Goal: Task Accomplishment & Management: Use online tool/utility

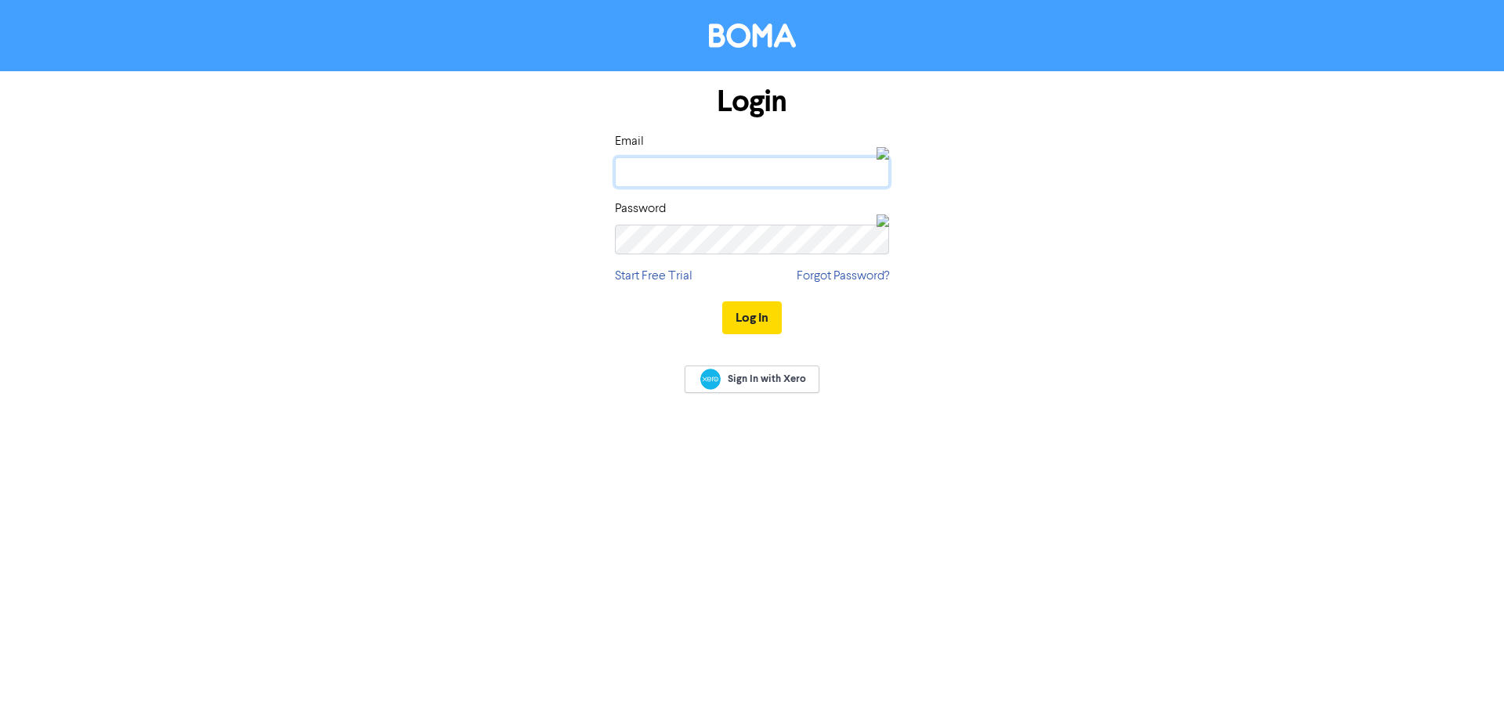
type input "[PERSON_NAME][EMAIL_ADDRESS][DOMAIN_NAME][PERSON_NAME]"
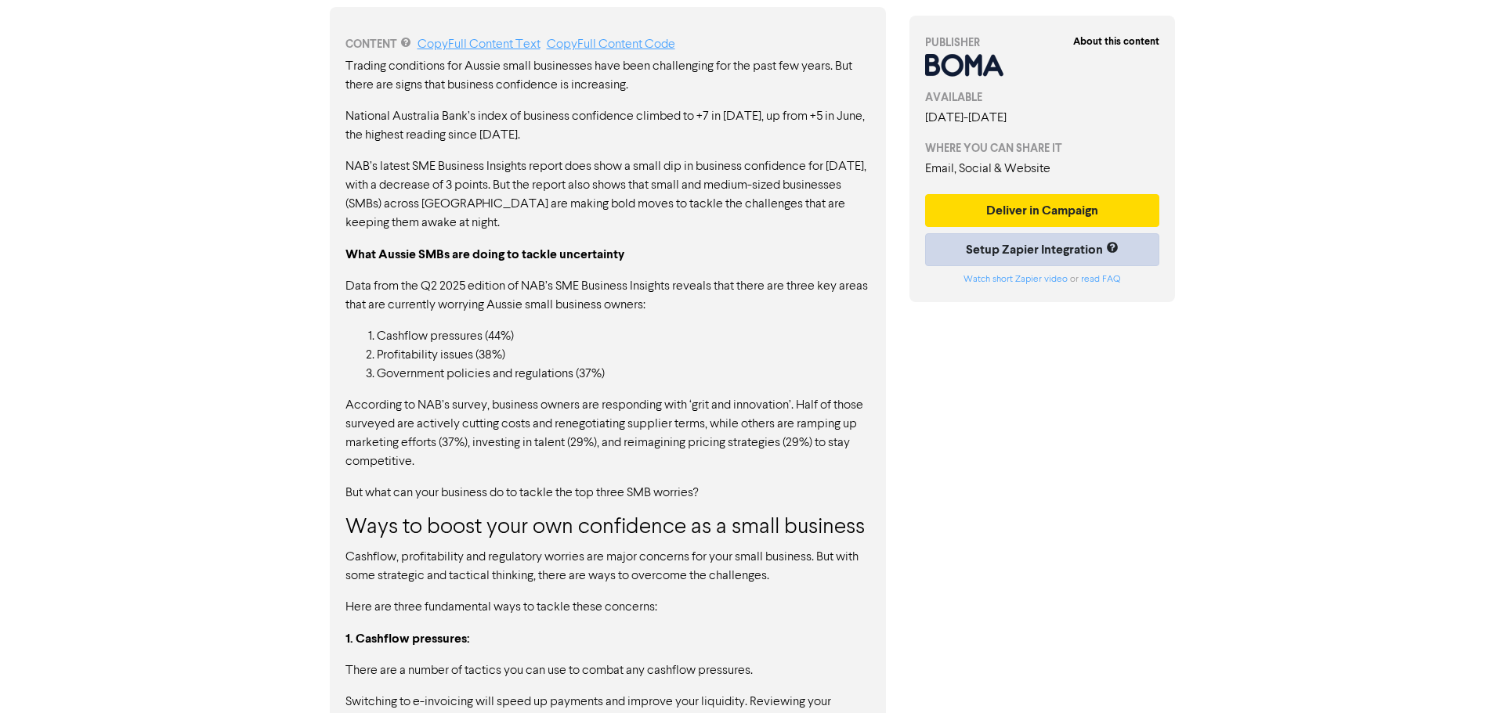
scroll to position [705, 0]
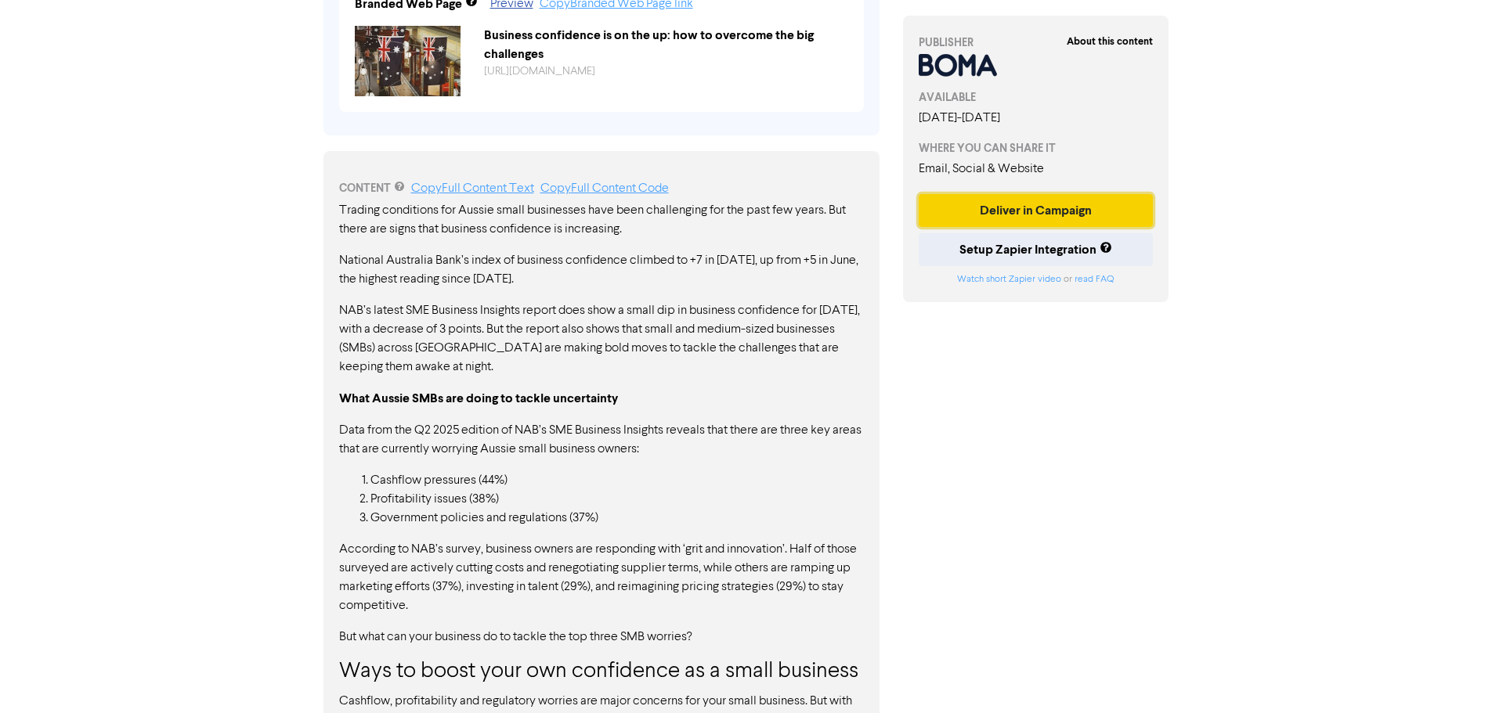
click at [1082, 211] on button "Deliver in Campaign" at bounding box center [1036, 210] width 235 height 33
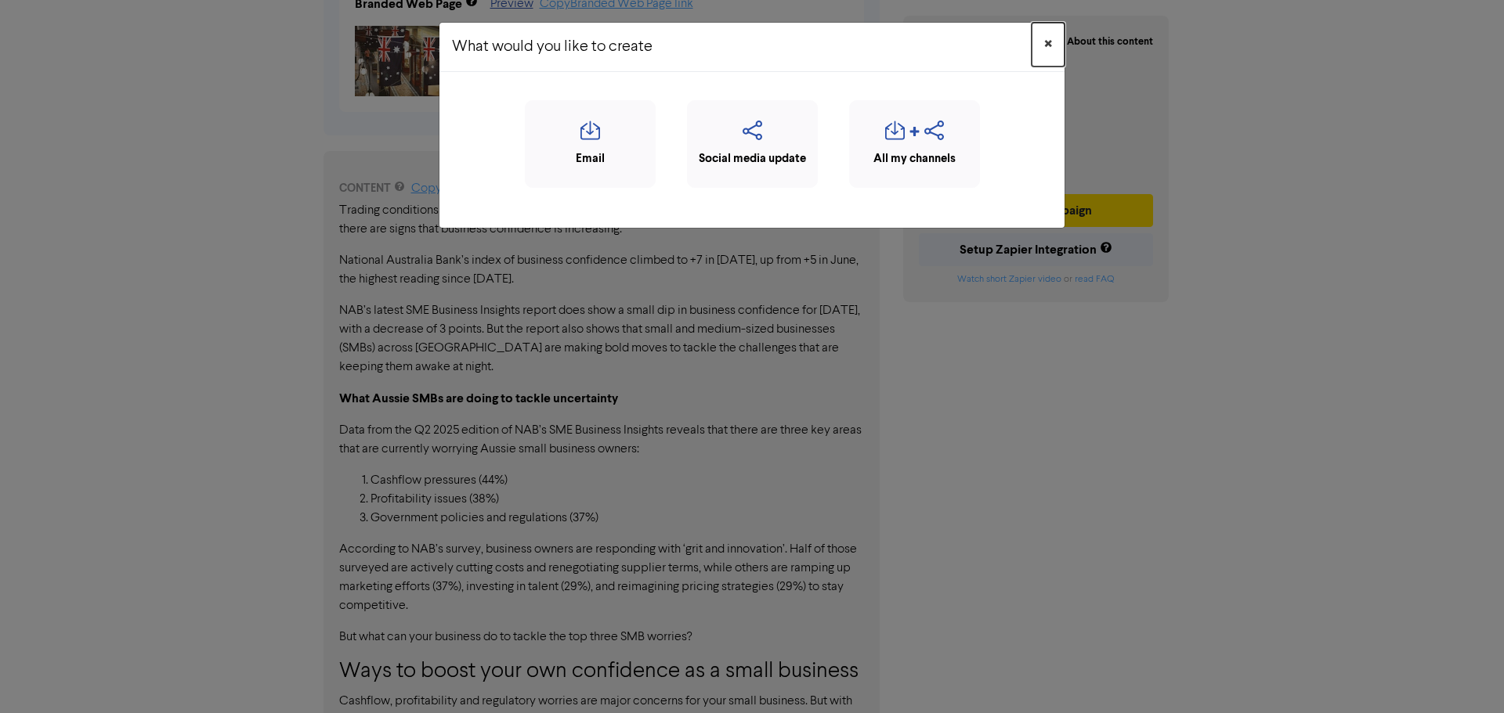
click at [1046, 46] on span "×" at bounding box center [1048, 44] width 8 height 23
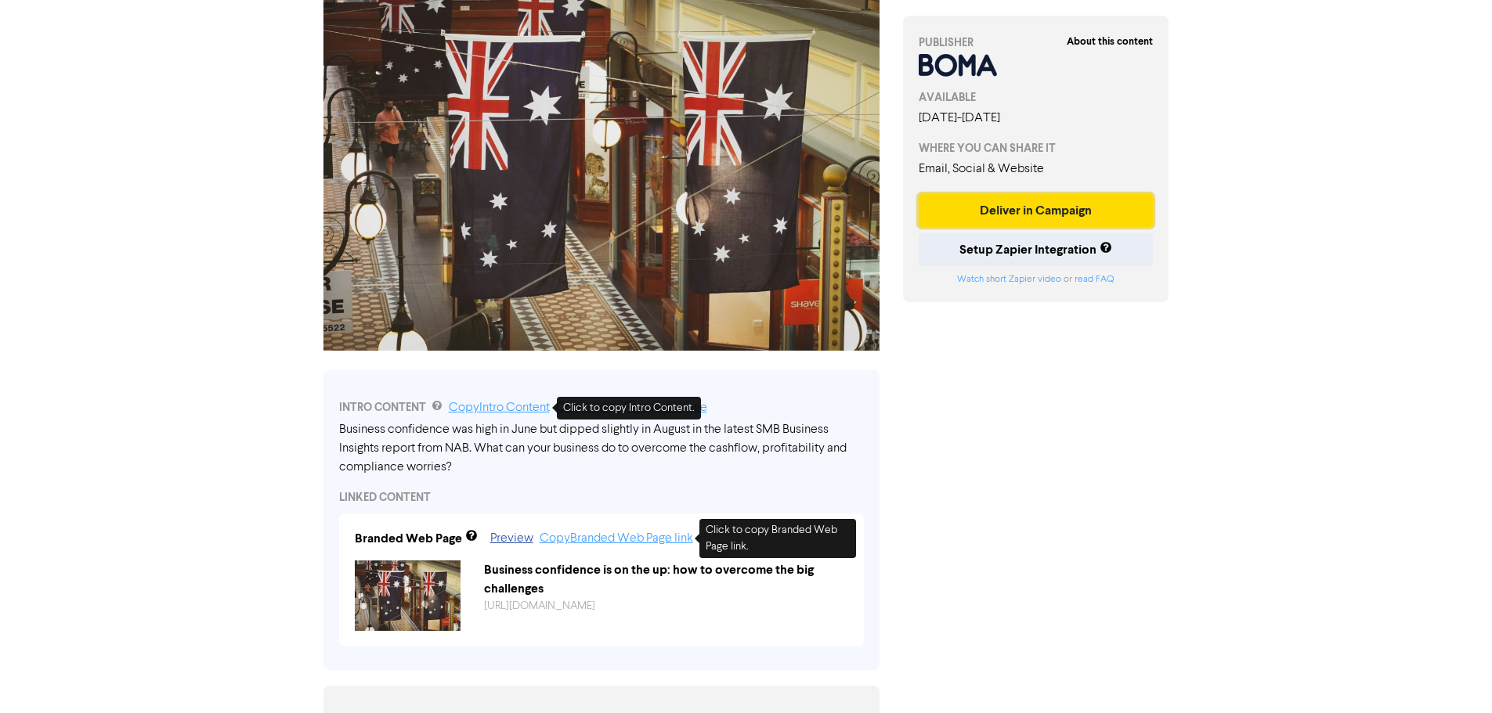
scroll to position [0, 0]
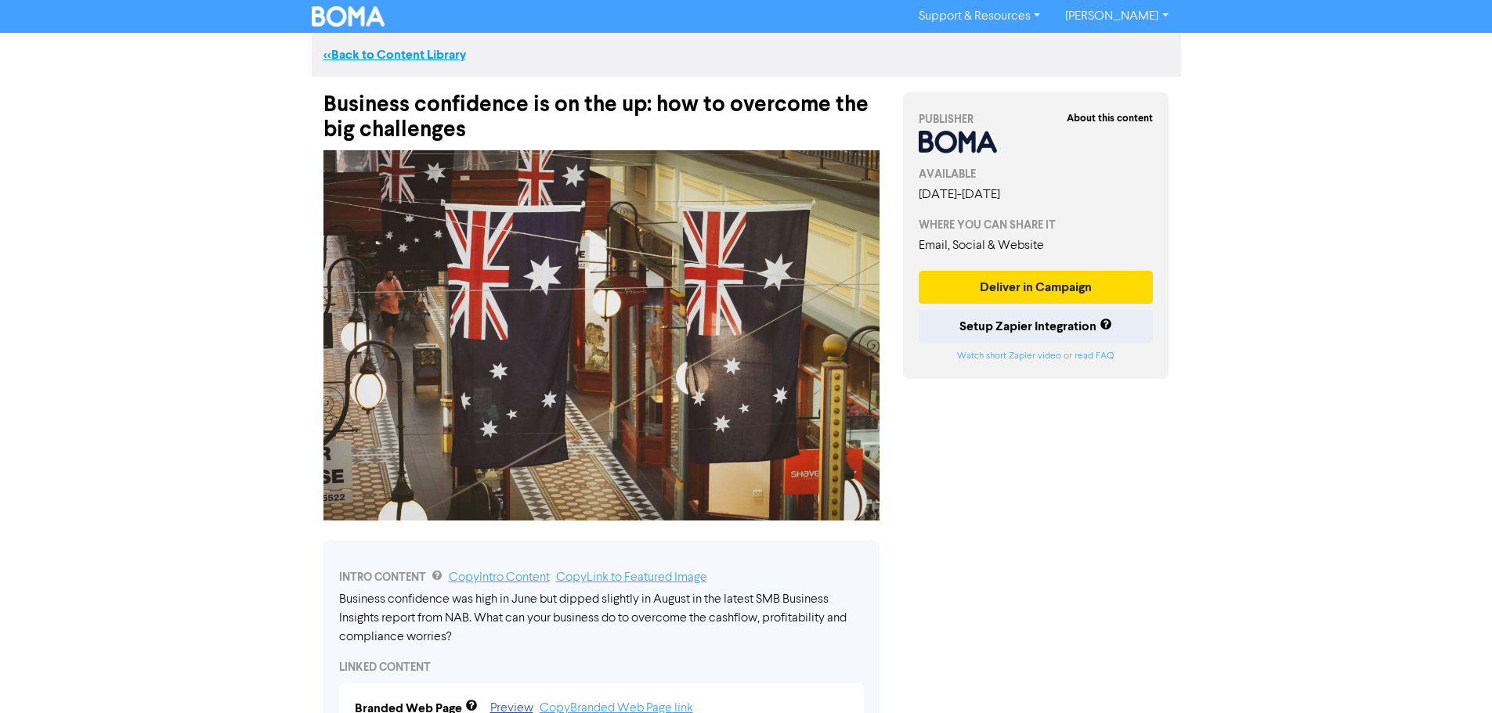
click at [401, 52] on link "<< Back to Content Library" at bounding box center [394, 55] width 143 height 16
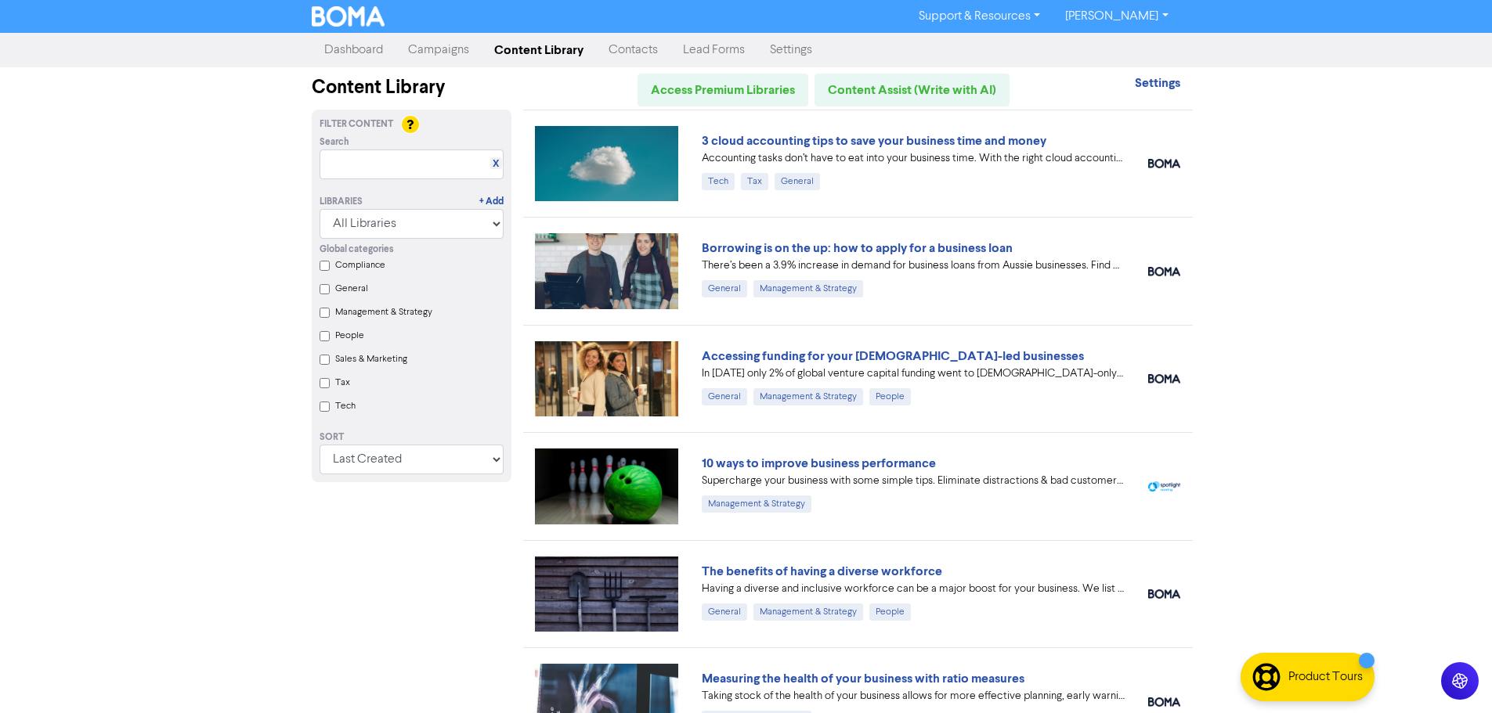
click at [446, 46] on link "Campaigns" at bounding box center [439, 49] width 86 height 31
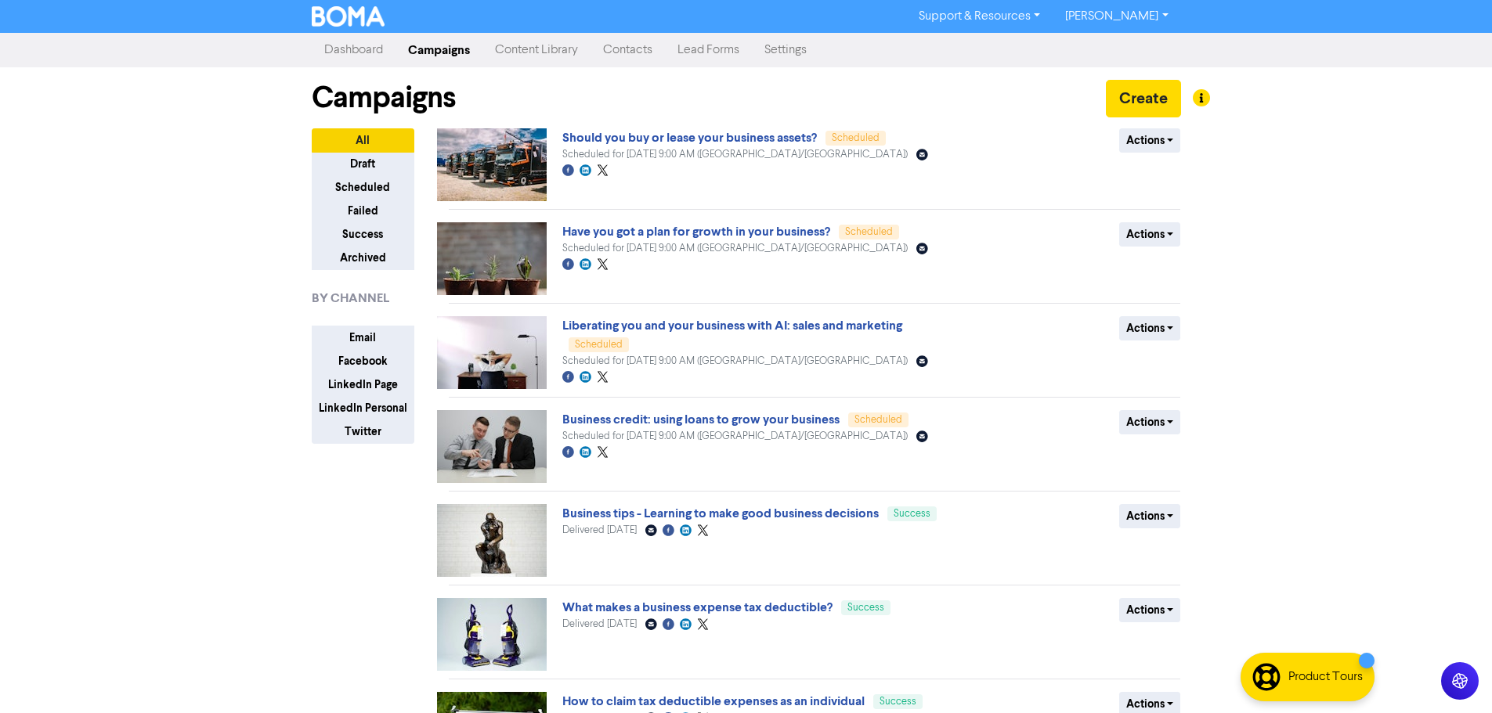
click at [515, 60] on link "Content Library" at bounding box center [536, 49] width 108 height 31
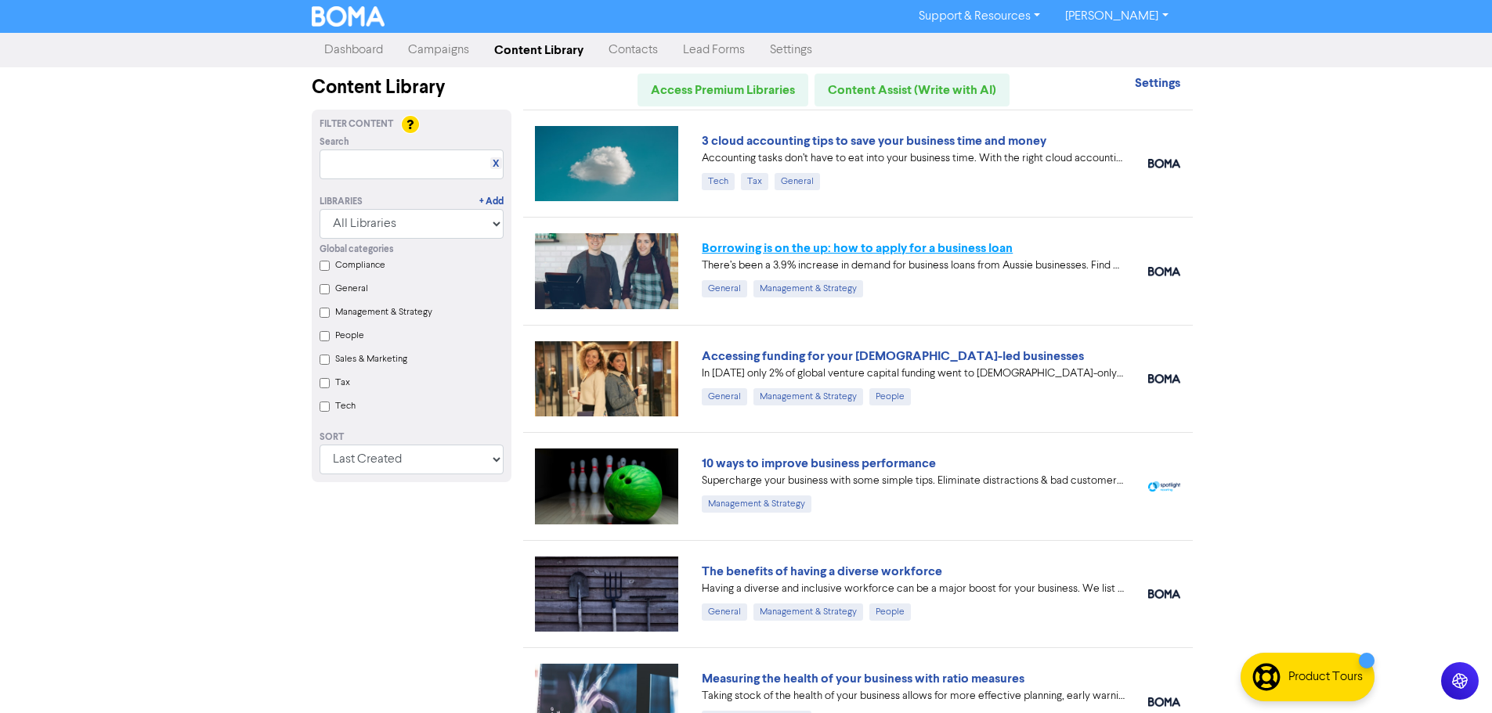
click at [888, 251] on link "Borrowing is on the up: how to apply for a business loan" at bounding box center [857, 248] width 311 height 16
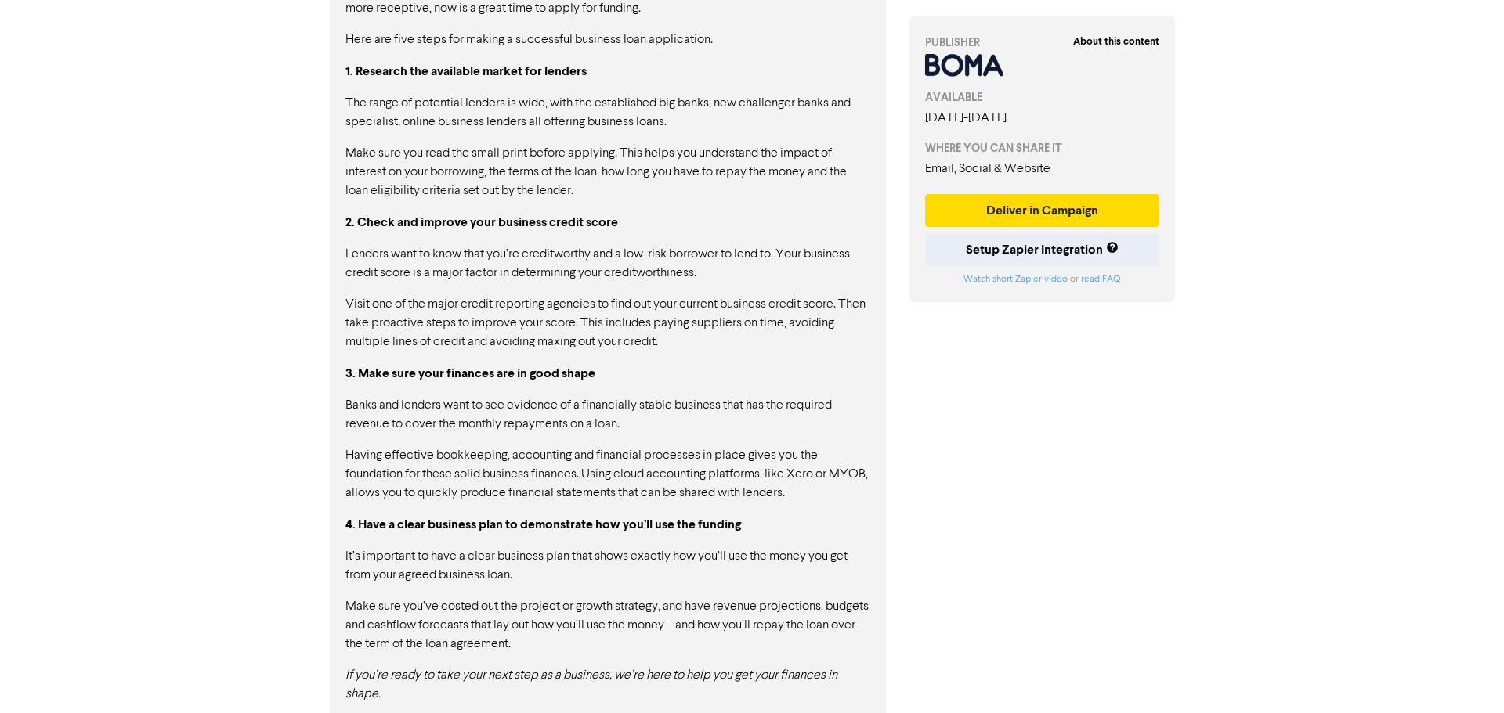
scroll to position [1284, 0]
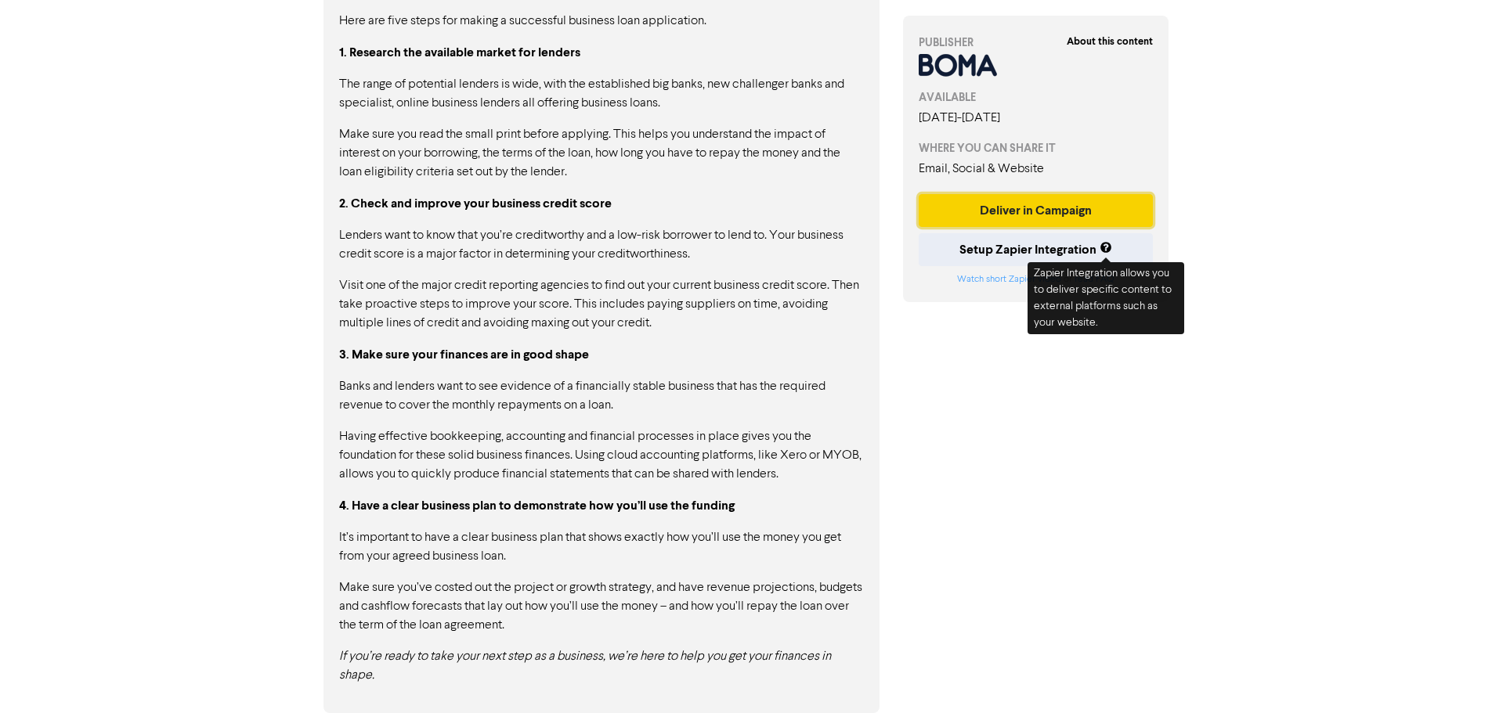
click at [1046, 213] on button "Deliver in Campaign" at bounding box center [1036, 210] width 235 height 33
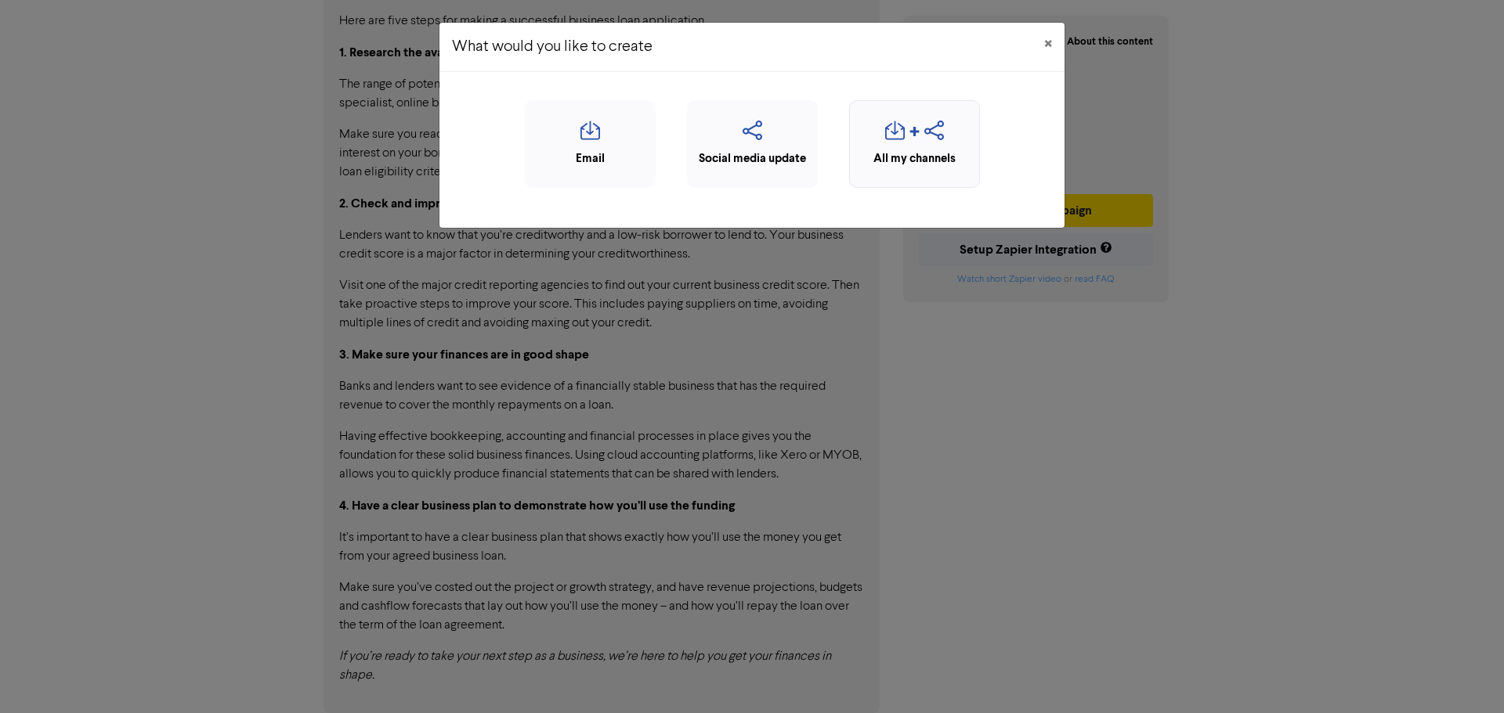
click at [921, 161] on div "All my channels" at bounding box center [915, 159] width 114 height 18
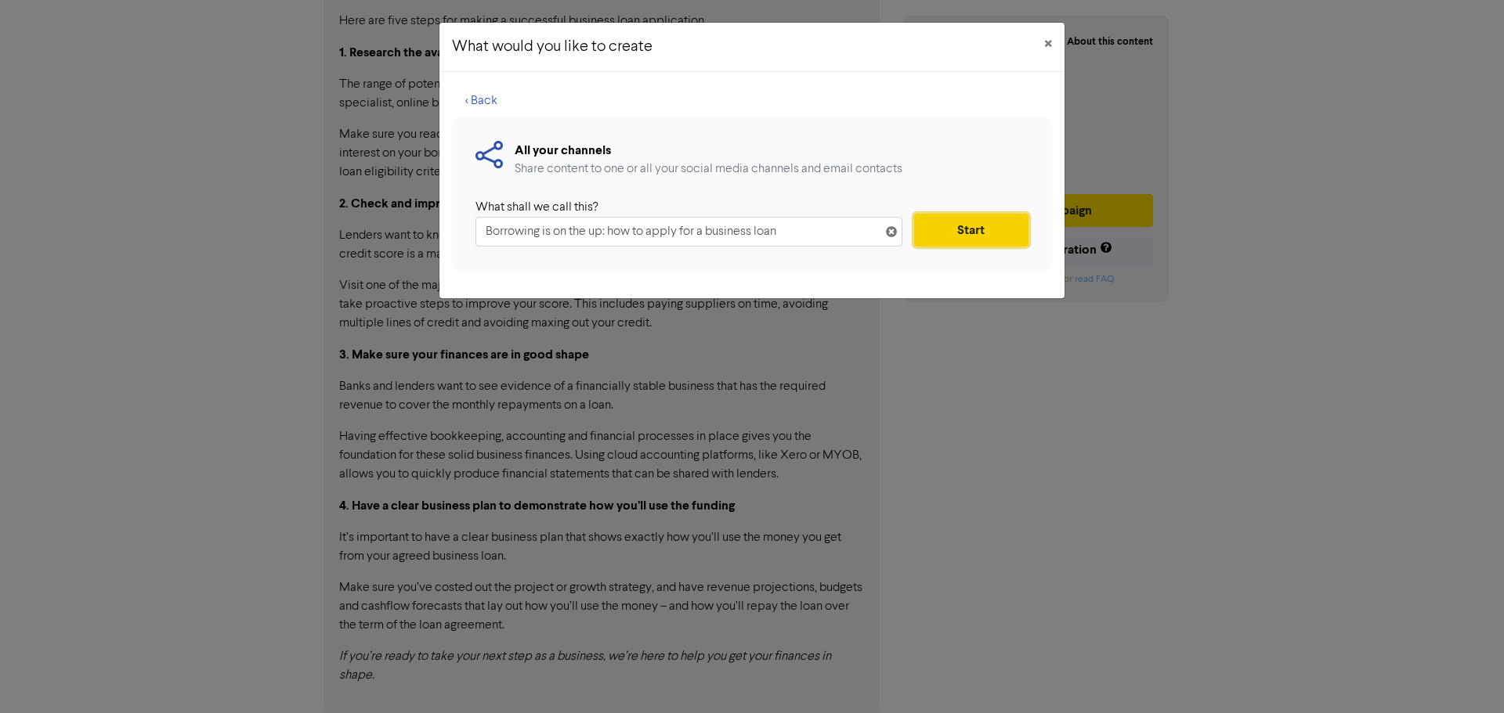
click at [982, 222] on button "Start" at bounding box center [971, 230] width 114 height 33
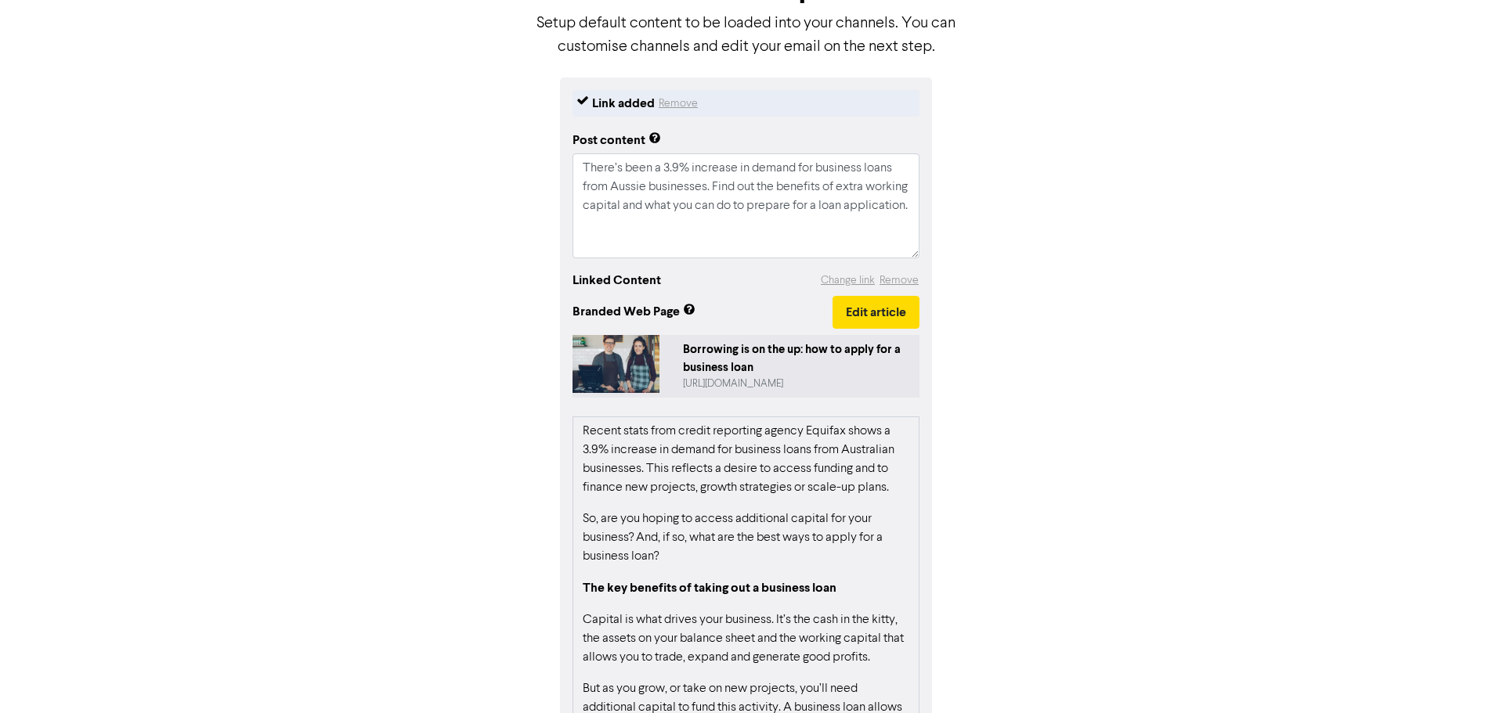
scroll to position [219, 0]
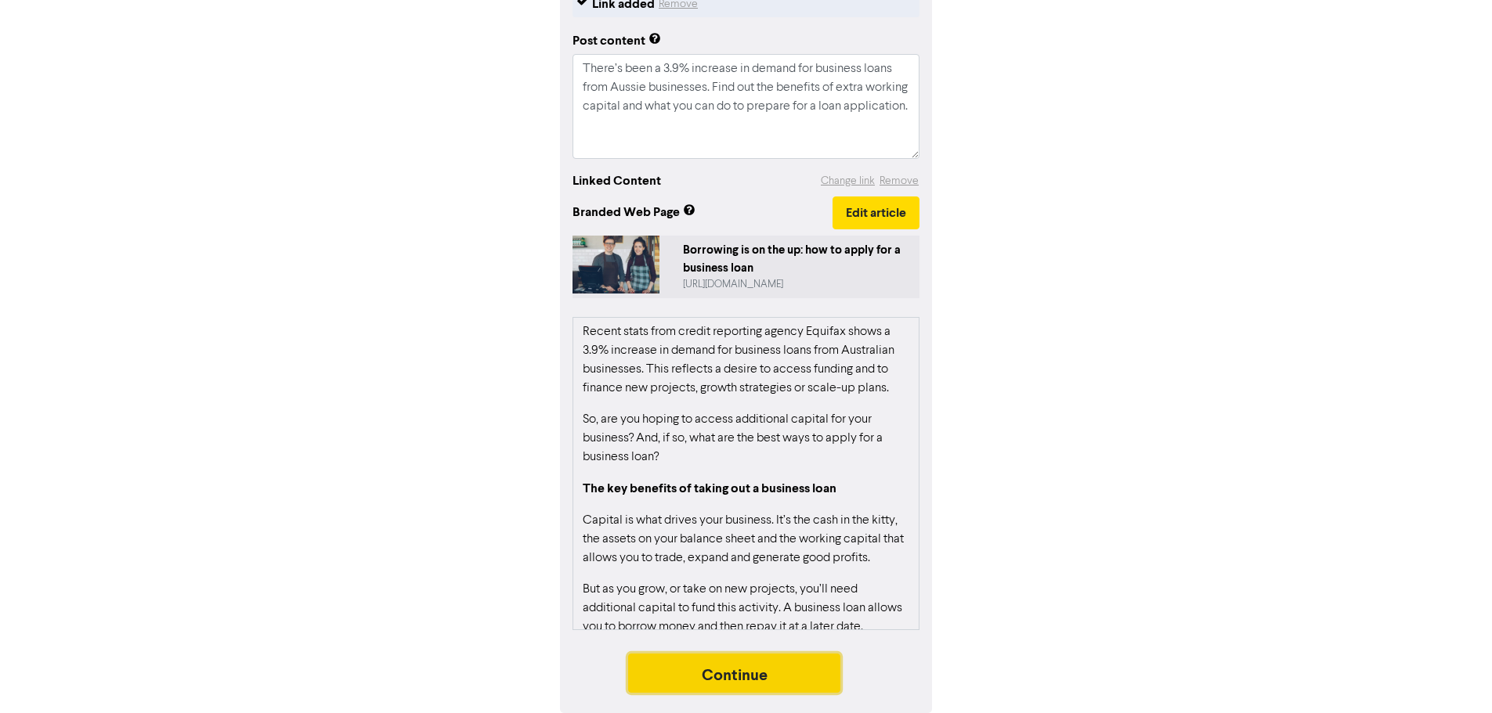
click at [766, 673] on button "Continue" at bounding box center [734, 673] width 213 height 39
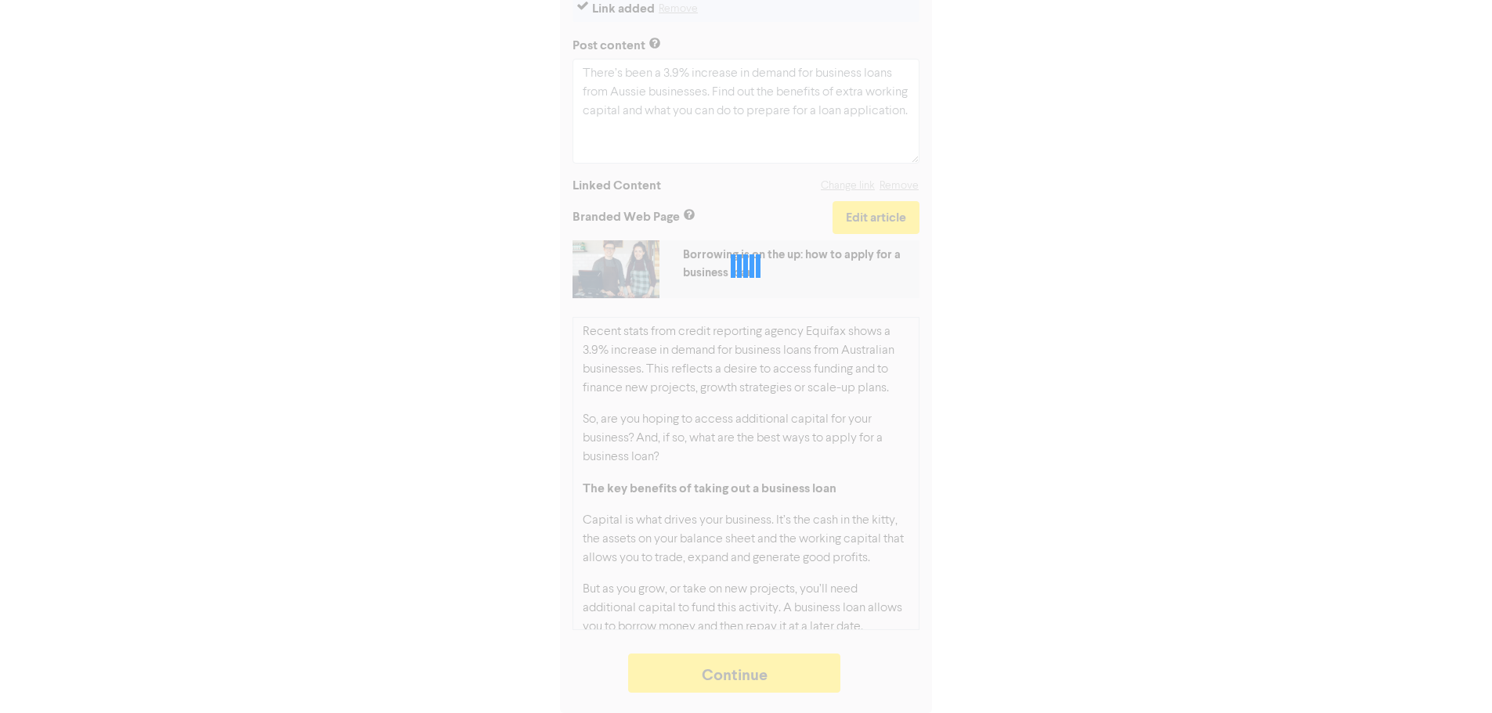
type textarea "x"
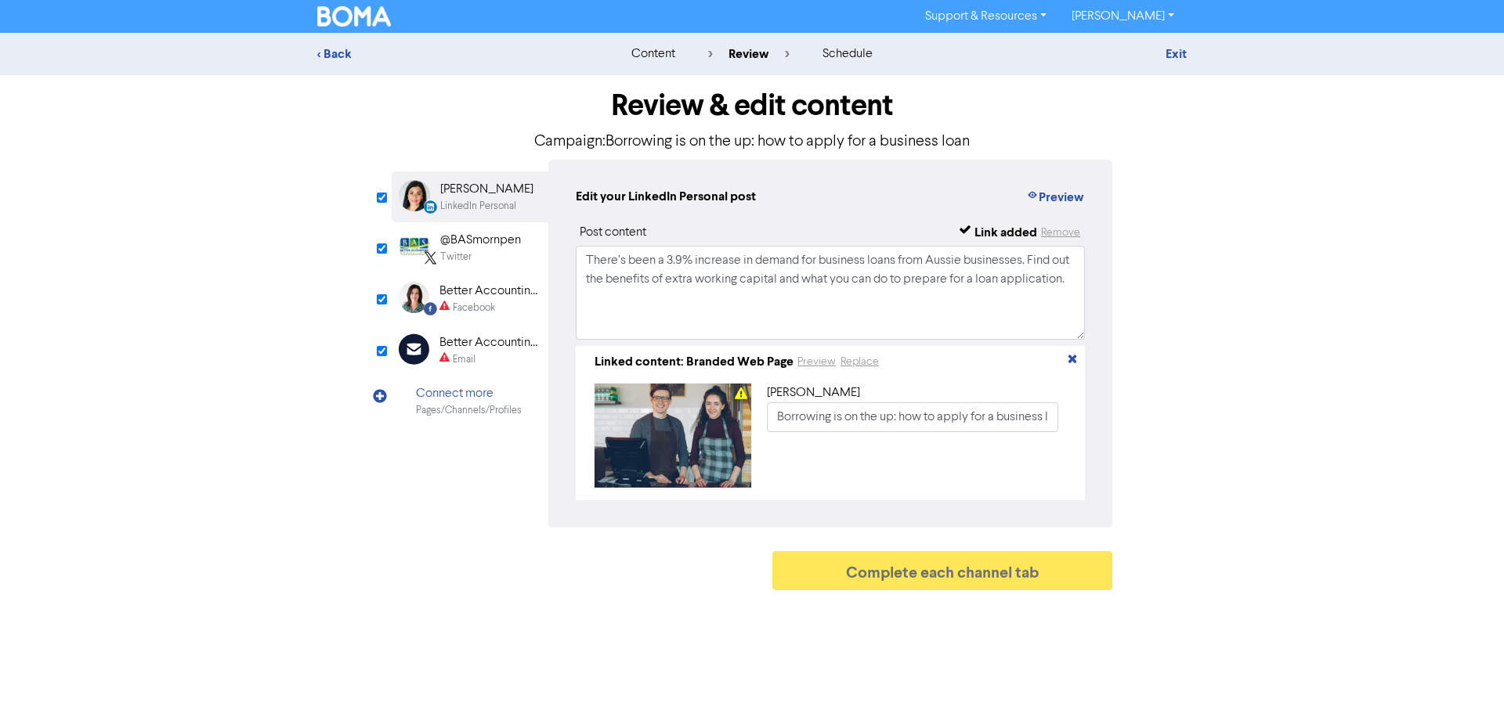
click at [466, 298] on div "Better Accounting Solutions" at bounding box center [489, 291] width 100 height 19
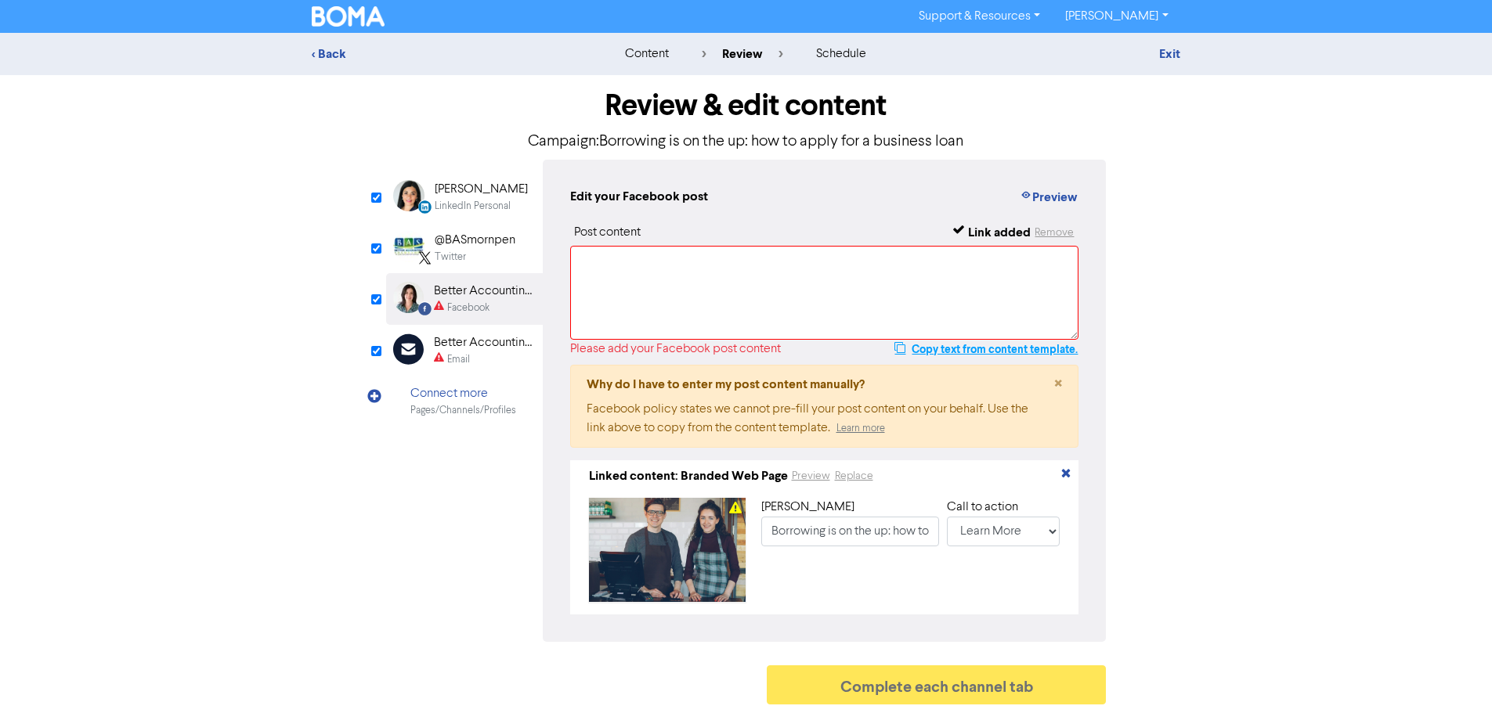
click at [980, 349] on button "Copy text from content template." at bounding box center [986, 349] width 185 height 19
drag, startPoint x: 745, startPoint y: 291, endPoint x: 738, endPoint y: 280, distance: 13.7
click at [742, 287] on textarea at bounding box center [824, 293] width 509 height 94
paste textarea "There’s been a 3.9% increase in demand for business loans from Aussie businesse…"
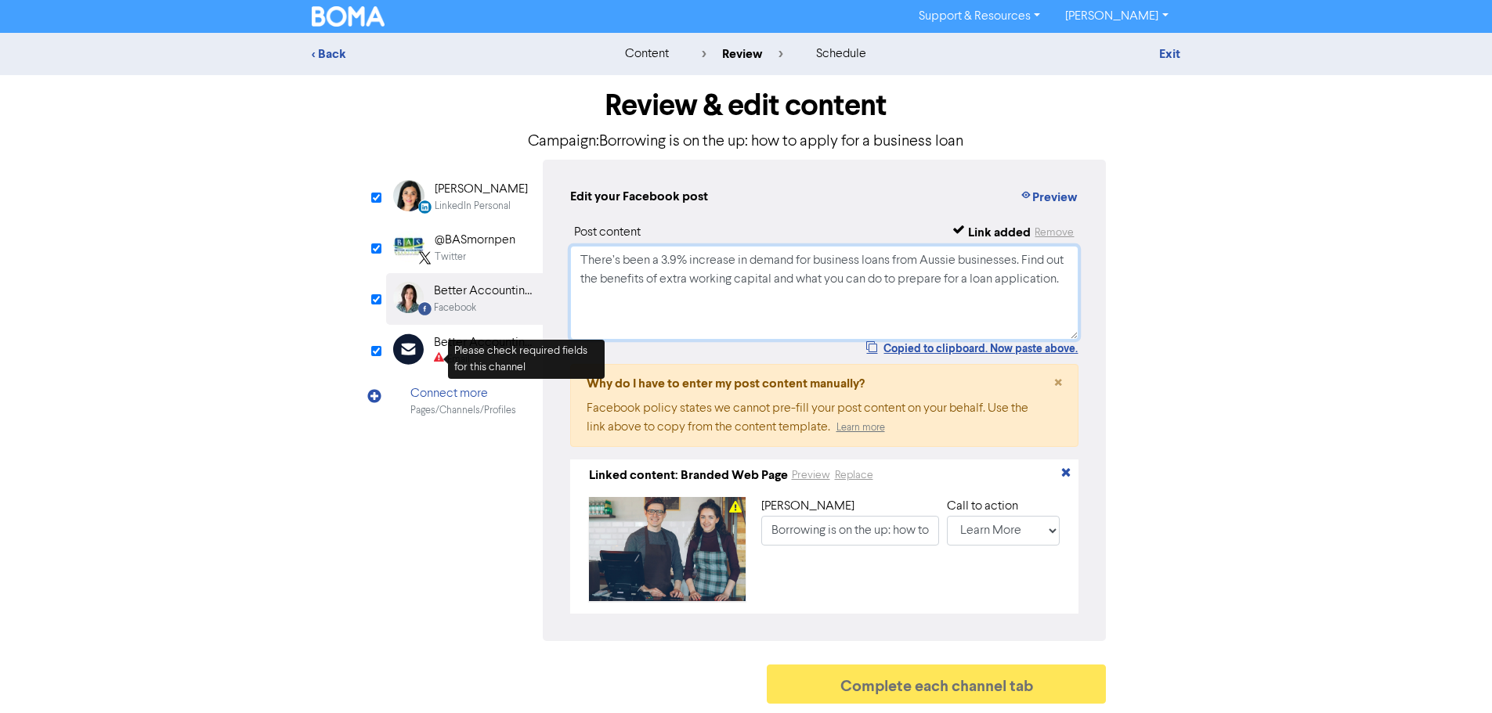
type textarea "There’s been a 3.9% increase in demand for business loans from Aussie businesse…"
click at [442, 351] on div "Better Accounting Solutions" at bounding box center [484, 343] width 100 height 19
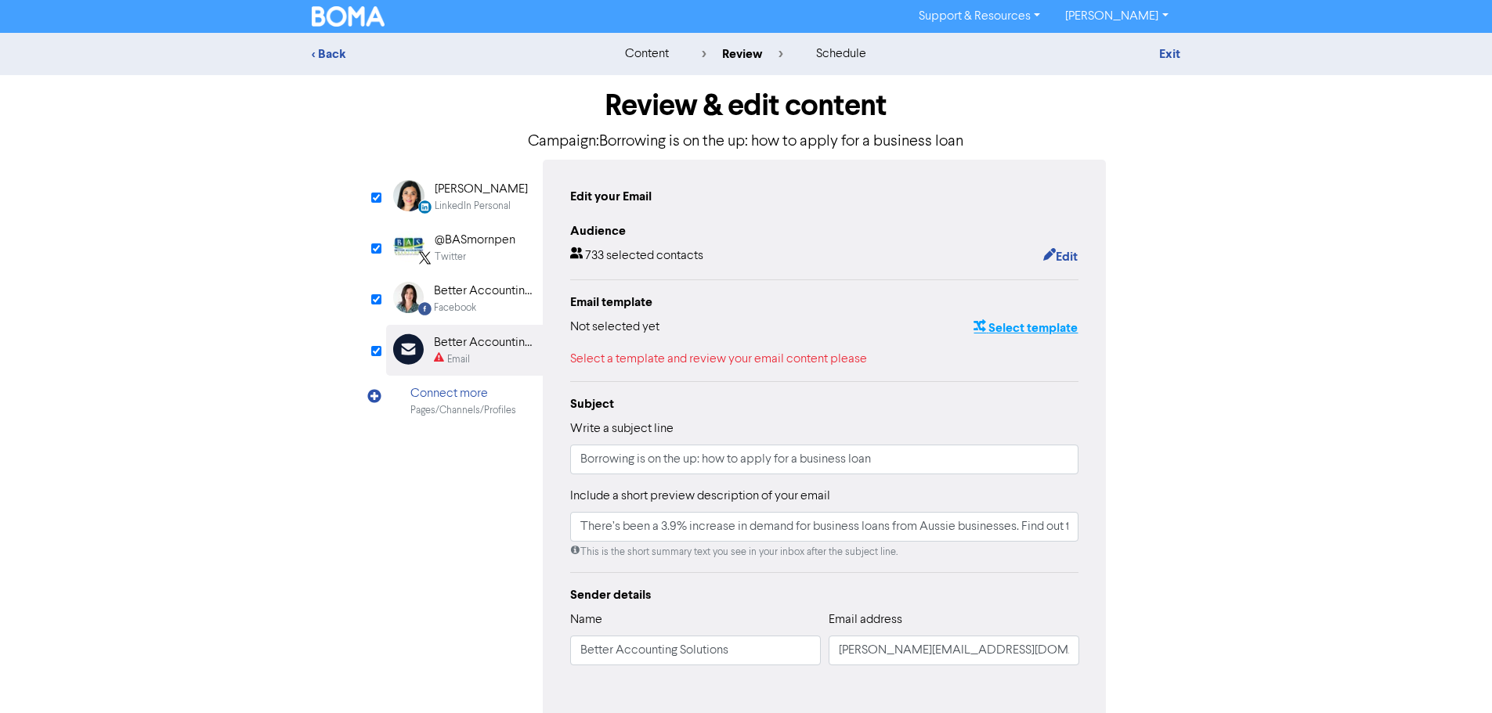
click at [1024, 325] on button "Select template" at bounding box center [1026, 328] width 106 height 20
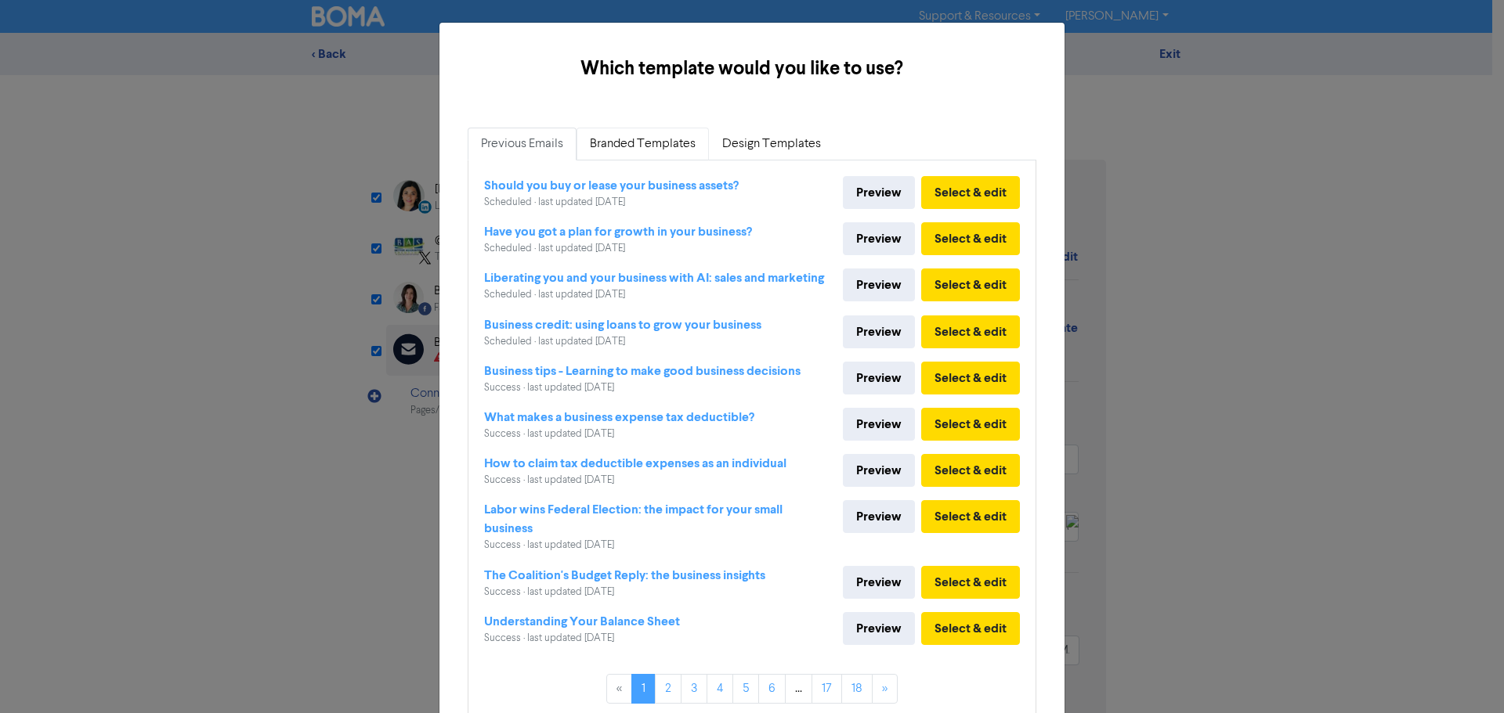
click at [621, 145] on link "Branded Templates" at bounding box center [642, 144] width 132 height 33
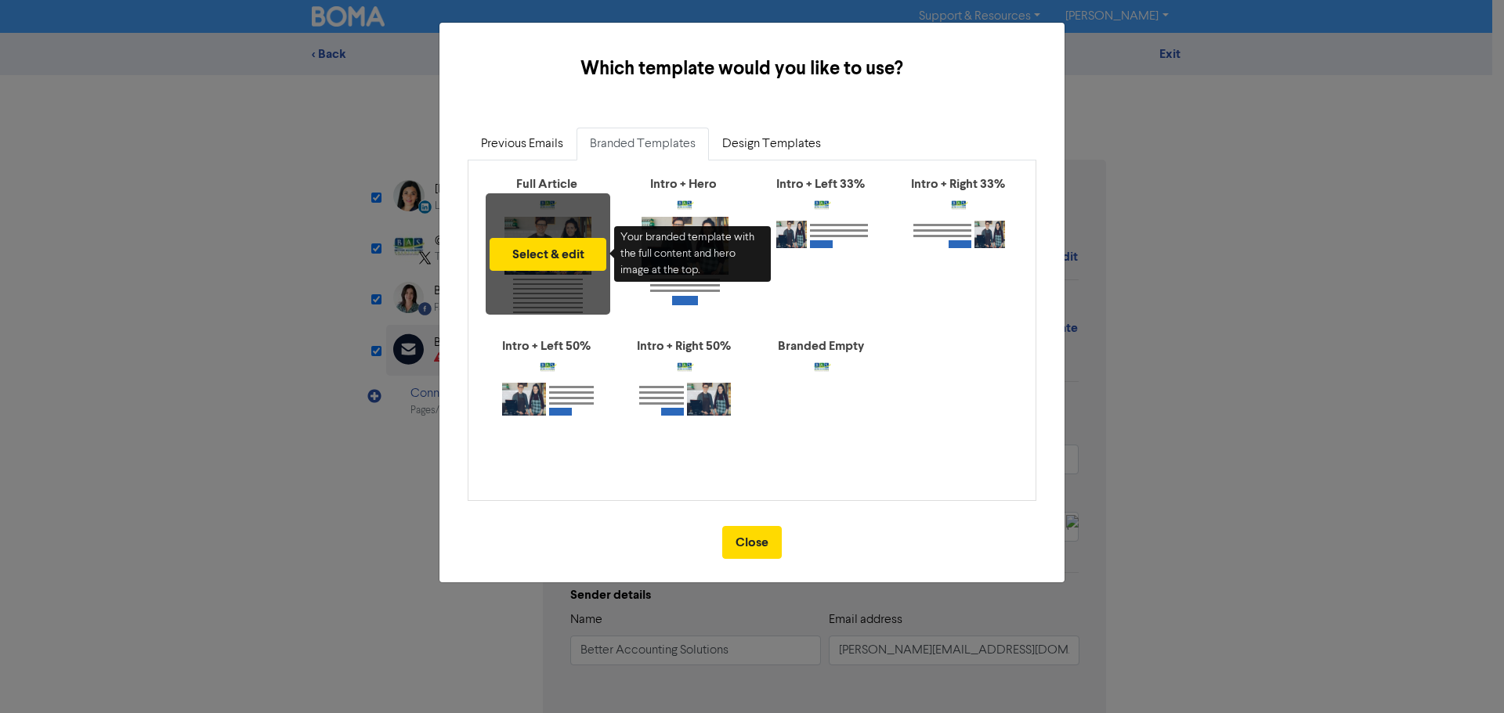
click at [555, 222] on div "Select & edit" at bounding box center [548, 253] width 125 height 121
click at [555, 261] on button "Select & edit" at bounding box center [547, 254] width 117 height 33
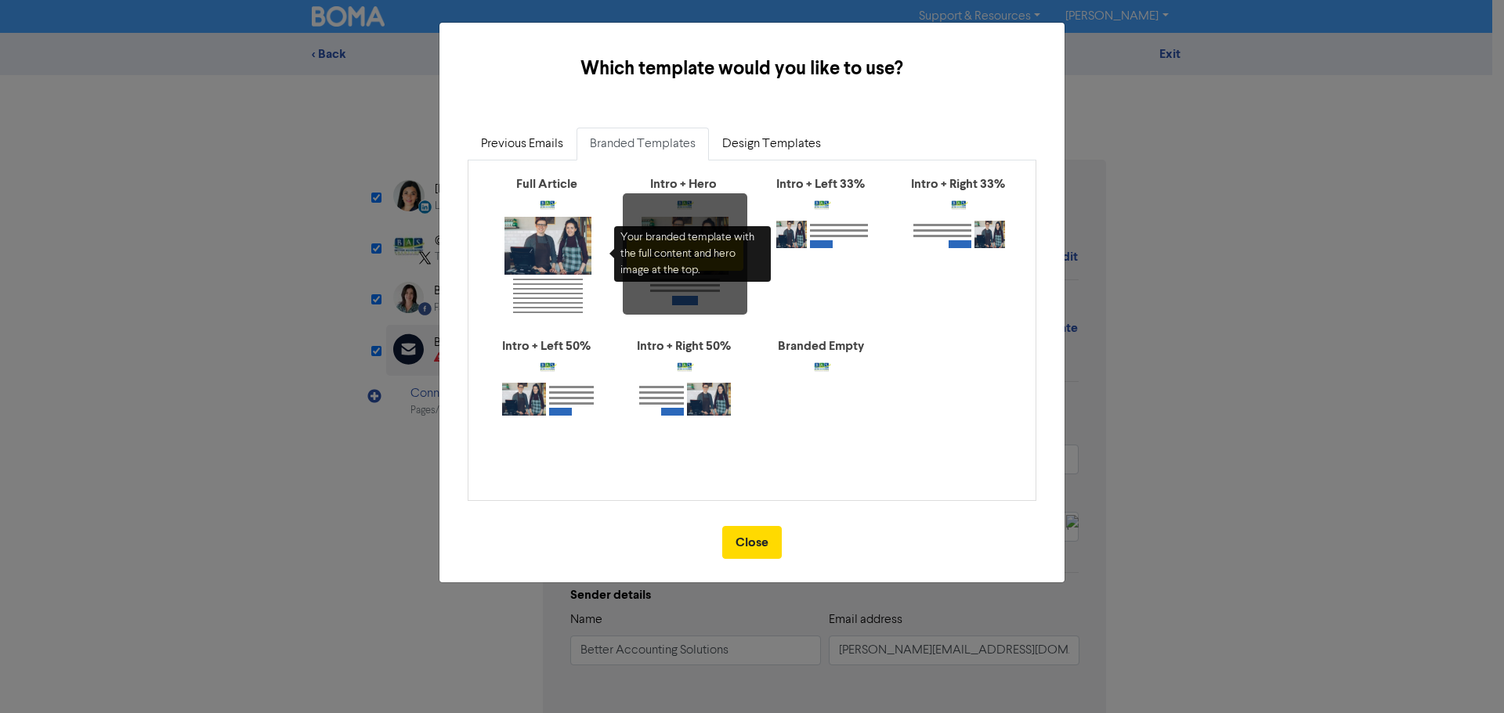
type input "There’s been a 3.9% increase in demand for business loans from Aussie businesse…"
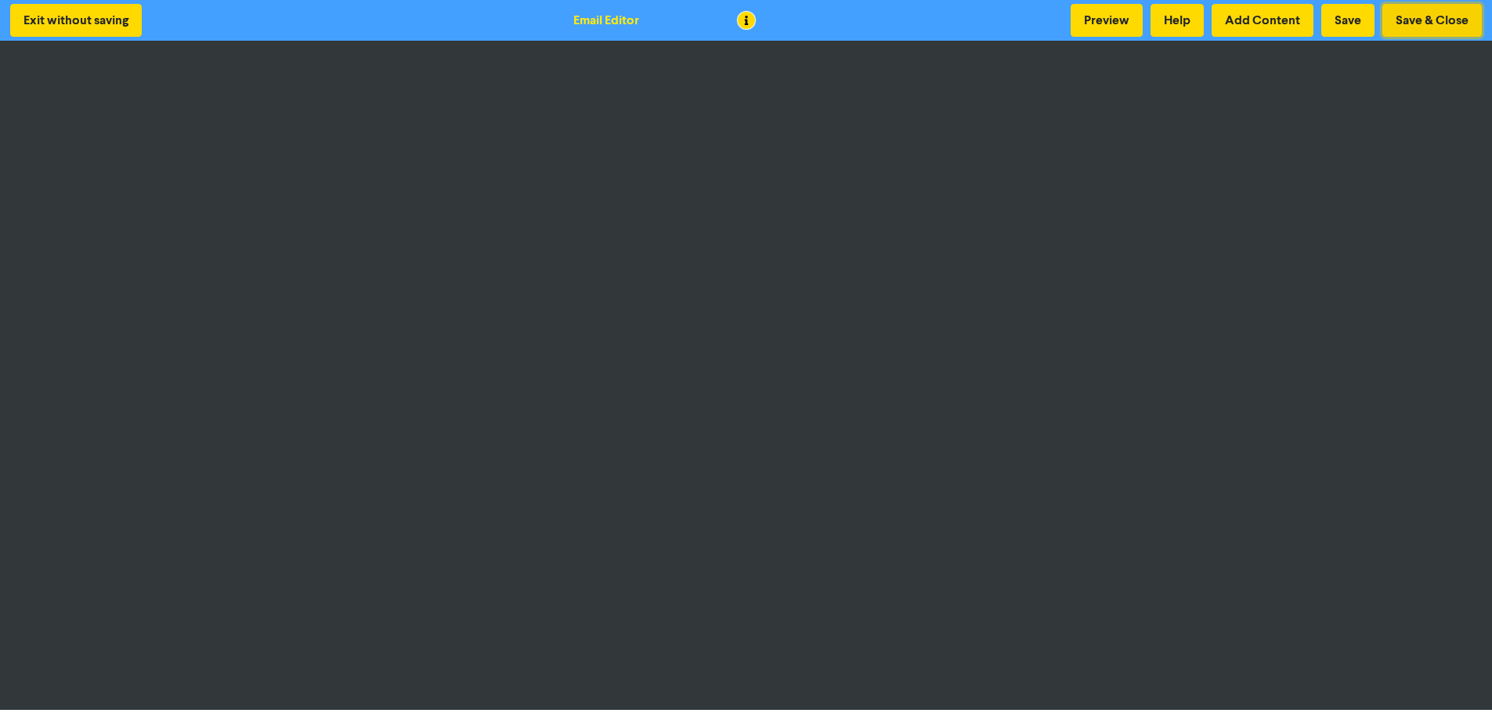
click at [1432, 21] on button "Save & Close" at bounding box center [1431, 20] width 99 height 33
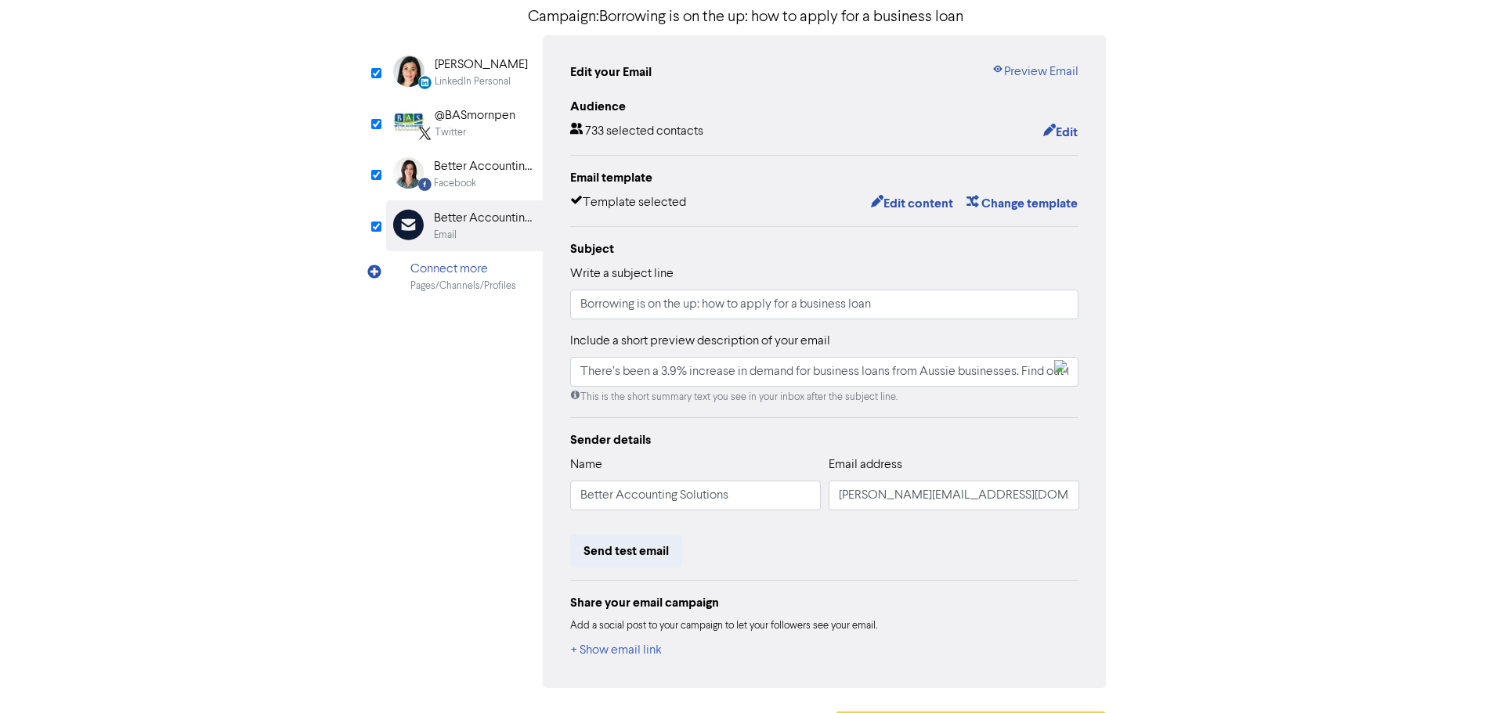
scroll to position [172, 0]
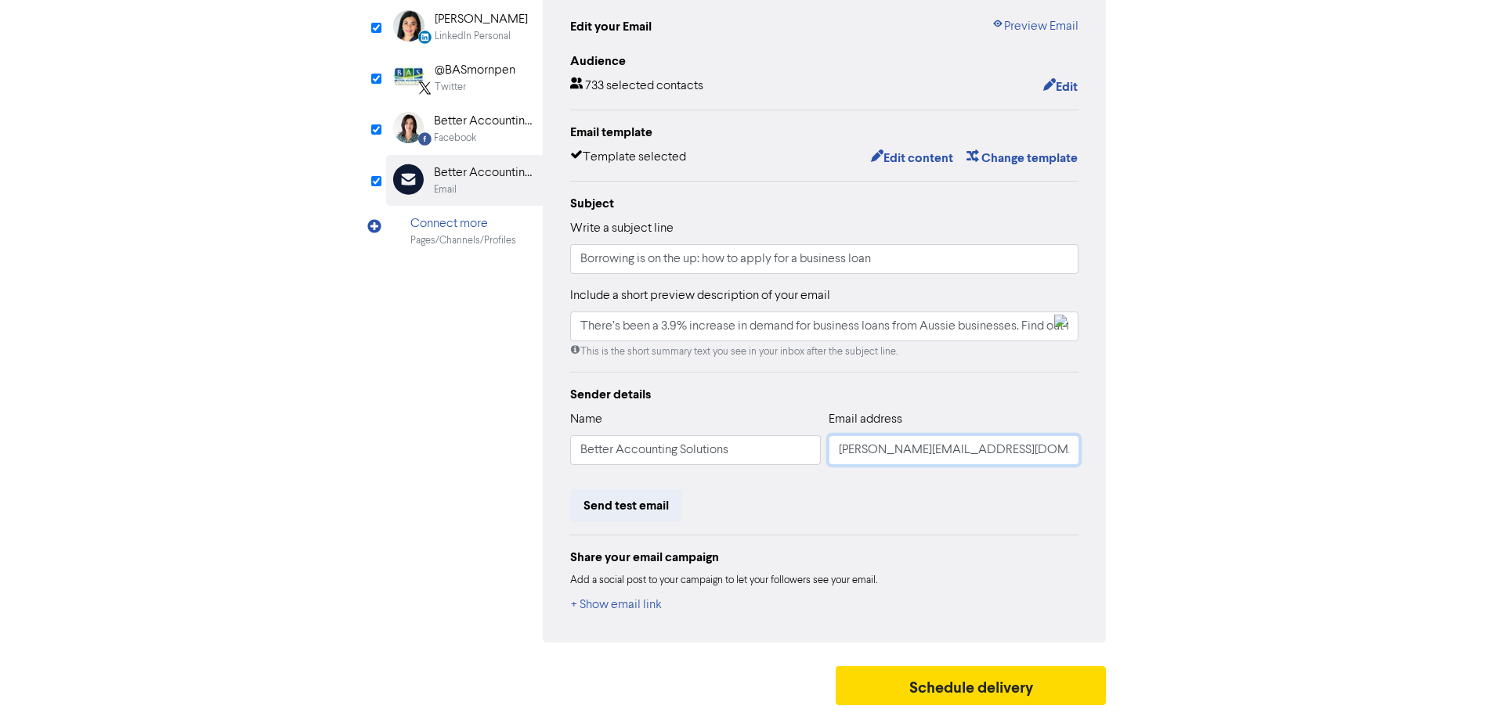
drag, startPoint x: 869, startPoint y: 450, endPoint x: 822, endPoint y: 457, distance: 48.3
click at [824, 453] on div "Name Better Accounting Solutions Email address [PERSON_NAME][EMAIL_ADDRESS][DOM…" at bounding box center [824, 443] width 509 height 67
type input "There’s been a 3.9% increase in demand for business loans from Aussie businesse…"
type input "r@[DOMAIN_NAME]"
type input "There’s been a 3.9% increase in demand for business loans from Aussie businesse…"
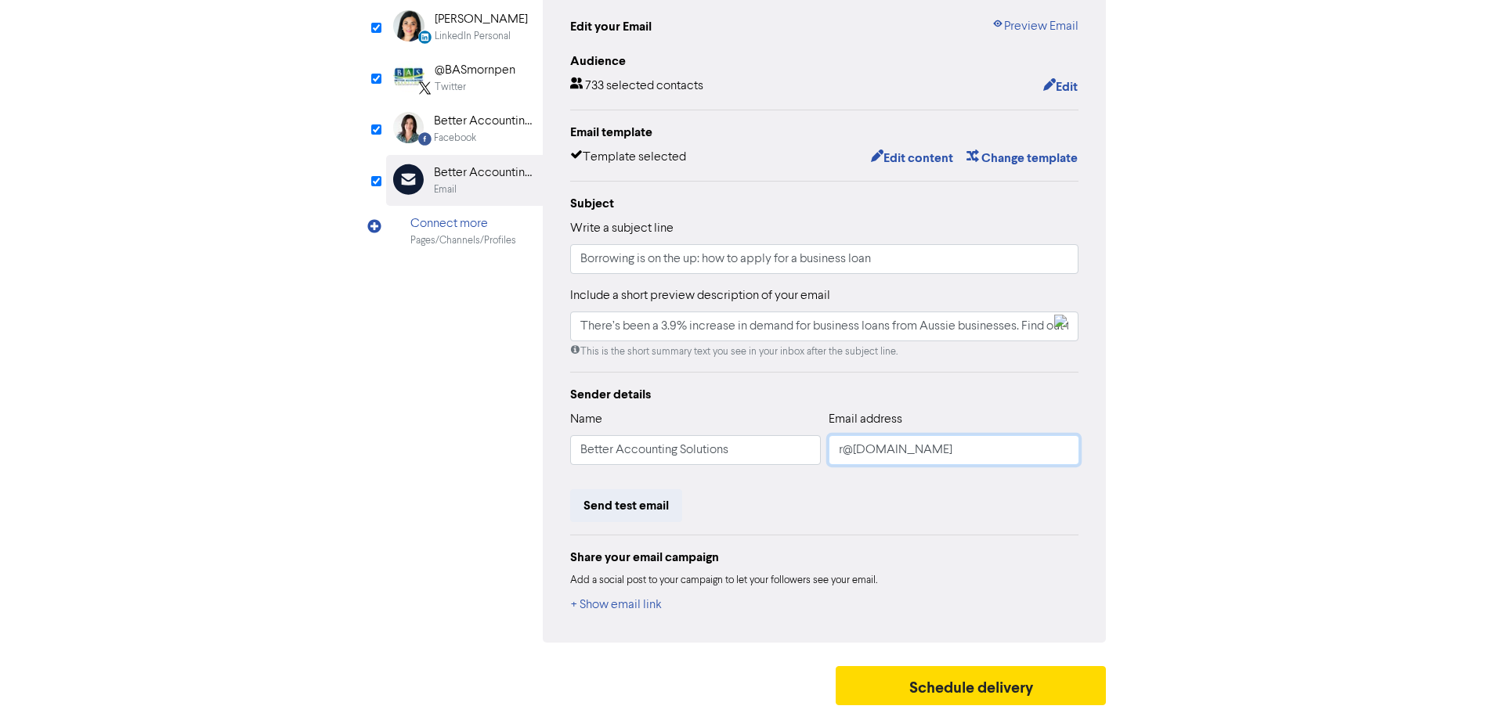
type input "[EMAIL_ADDRESS][DOMAIN_NAME]"
type input "There’s been a 3.9% increase in demand for business loans from Aussie businesse…"
type input "[EMAIL_ADDRESS][DOMAIN_NAME]"
type input "There’s been a 3.9% increase in demand for business loans from Aussie businesse…"
type input "[EMAIL_ADDRESS][DOMAIN_NAME]"
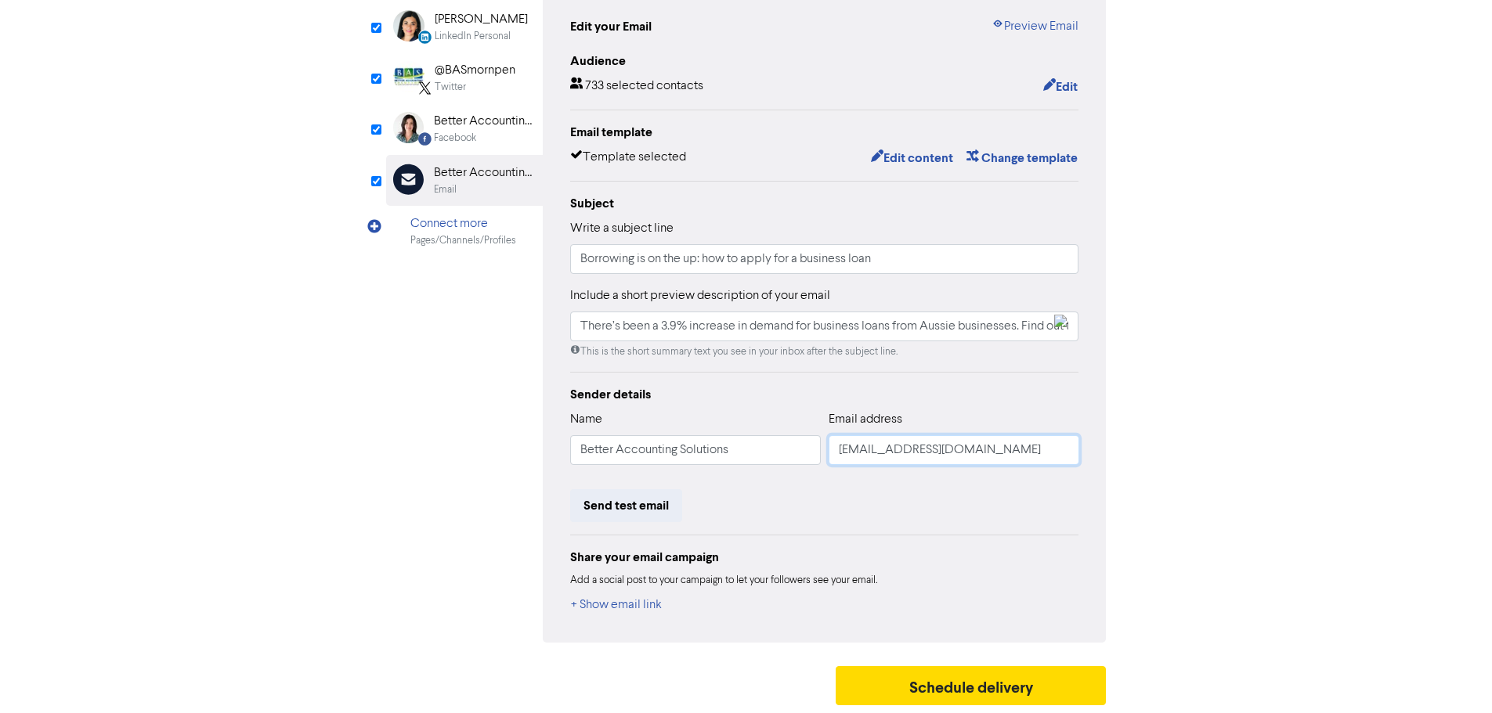
type input "There’s been a 3.9% increase in demand for business loans from Aussie businesse…"
type input "[EMAIL_ADDRESS][DOMAIN_NAME]"
type input "There’s been a 3.9% increase in demand for business loans from Aussie businesse…"
type input "[EMAIL_ADDRESS][DOMAIN_NAME]"
type input "There’s been a 3.9% increase in demand for business loans from Aussie businesse…"
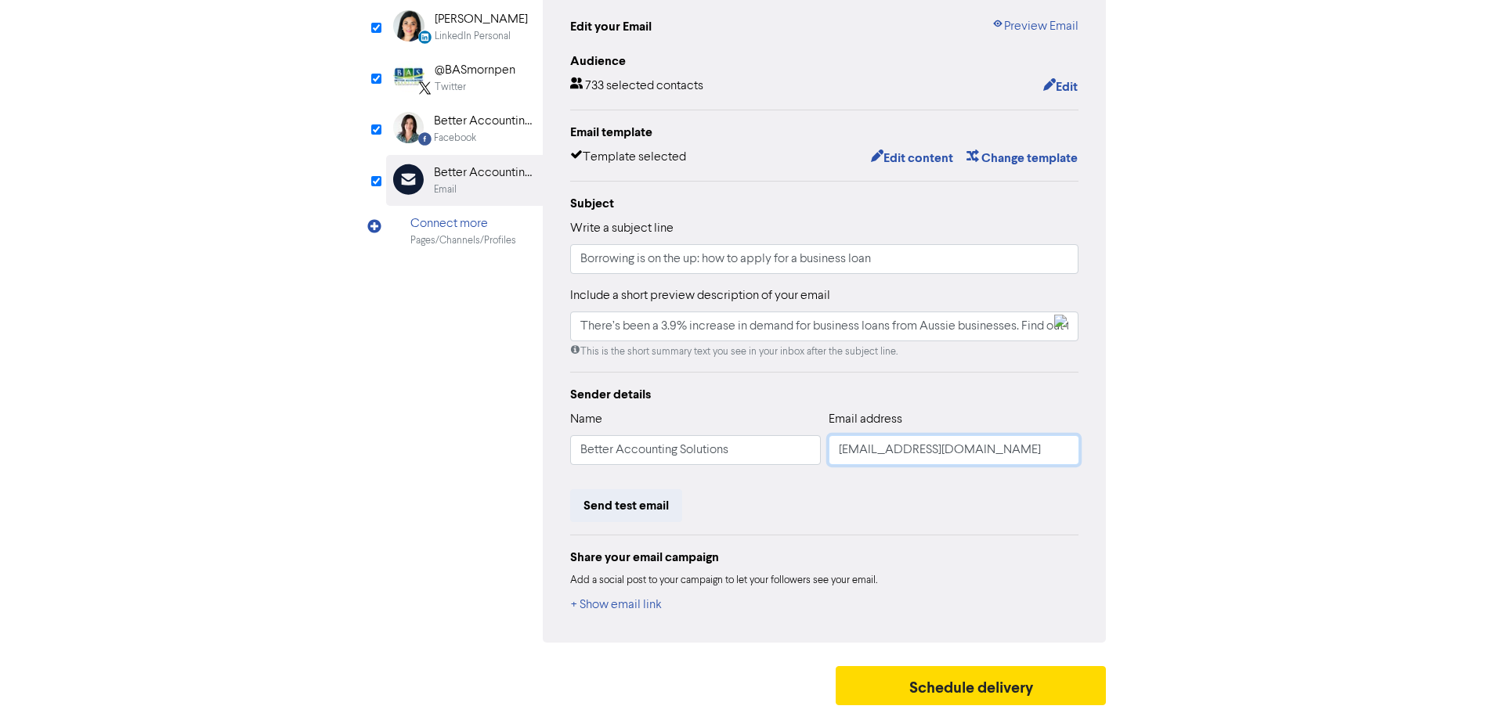
type input "[EMAIL_ADDRESS][DOMAIN_NAME]"
type input "There’s been a 3.9% increase in demand for business loans from Aussie businesse…"
type input "[EMAIL_ADDRESS][DOMAIN_NAME]"
type input "There’s been a 3.9% increase in demand for business loans from Aussie businesse…"
type input "[EMAIL_ADDRESS][DOMAIN_NAME]"
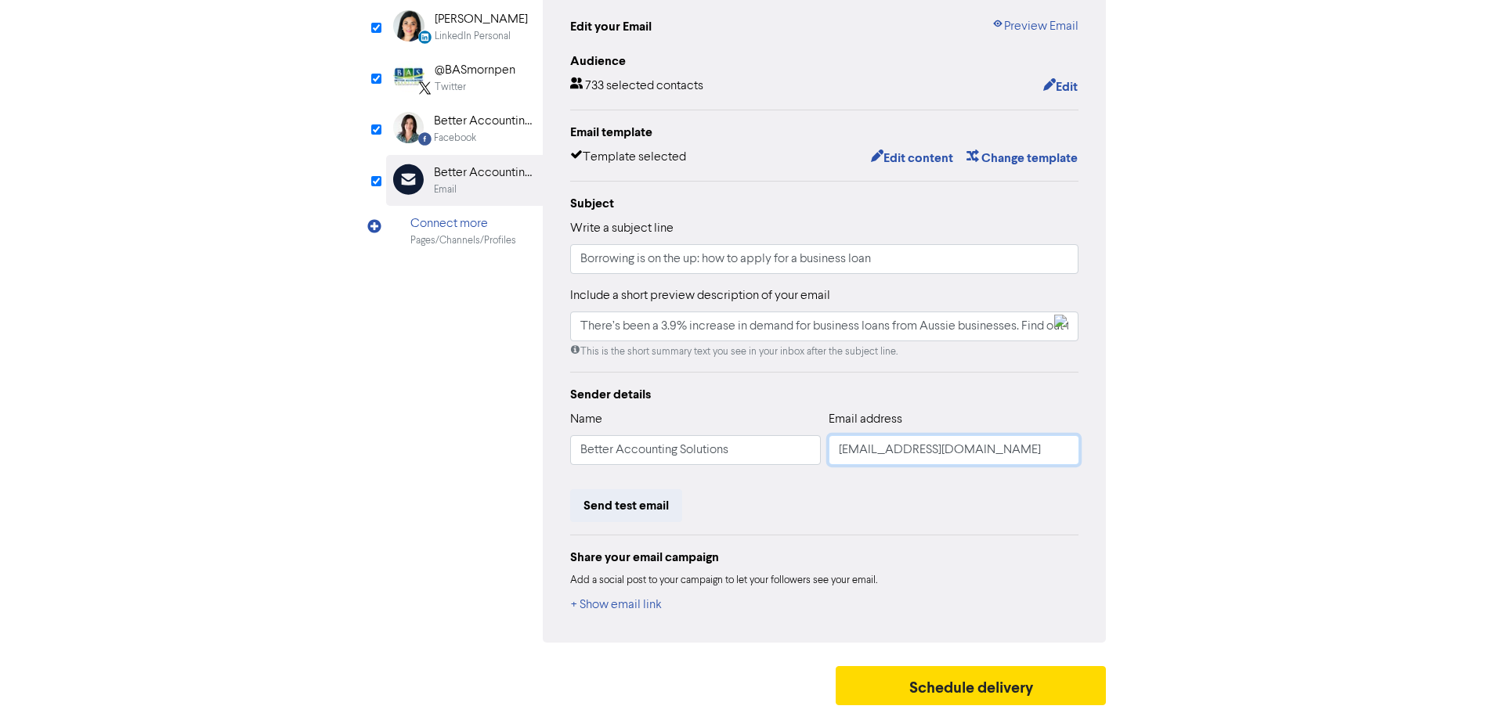
type input "There’s been a 3.9% increase in demand for business loans from Aussie businesse…"
type input "[EMAIL_ADDRESS][DOMAIN_NAME]"
type input "There’s been a 3.9% increase in demand for business loans from Aussie businesse…"
type input "[EMAIL_ADDRESS][DOMAIN_NAME]"
type input "There’s been a 3.9% increase in demand for business loans from Aussie businesse…"
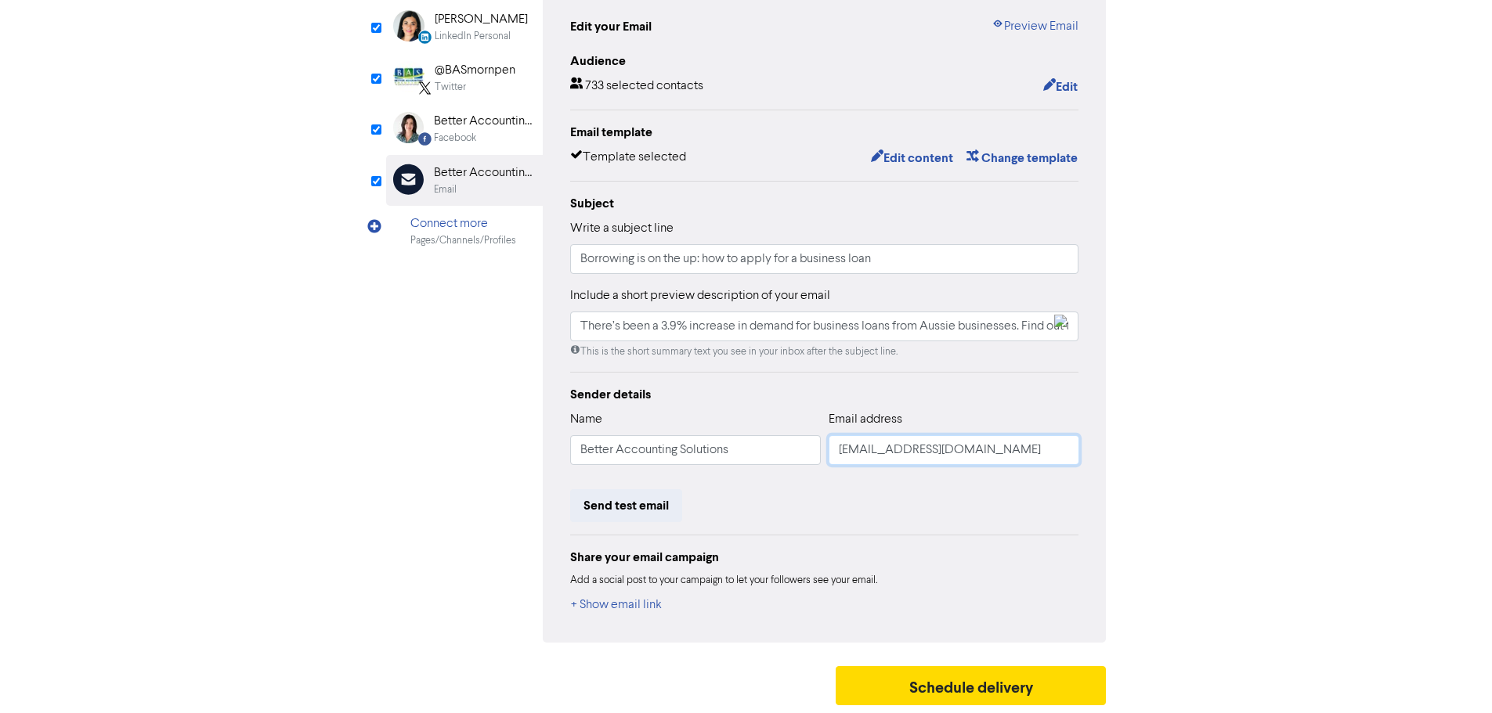
type input "[EMAIL_ADDRESS][DOMAIN_NAME]"
type input "There’s been a 3.9% increase in demand for business loans from Aussie businesse…"
type input "[EMAIL_ADDRESS][DOMAIN_NAME]"
type input "There’s been a 3.9% increase in demand for business loans from Aussie businesse…"
type input "[EMAIL_ADDRESS][DOMAIN_NAME]"
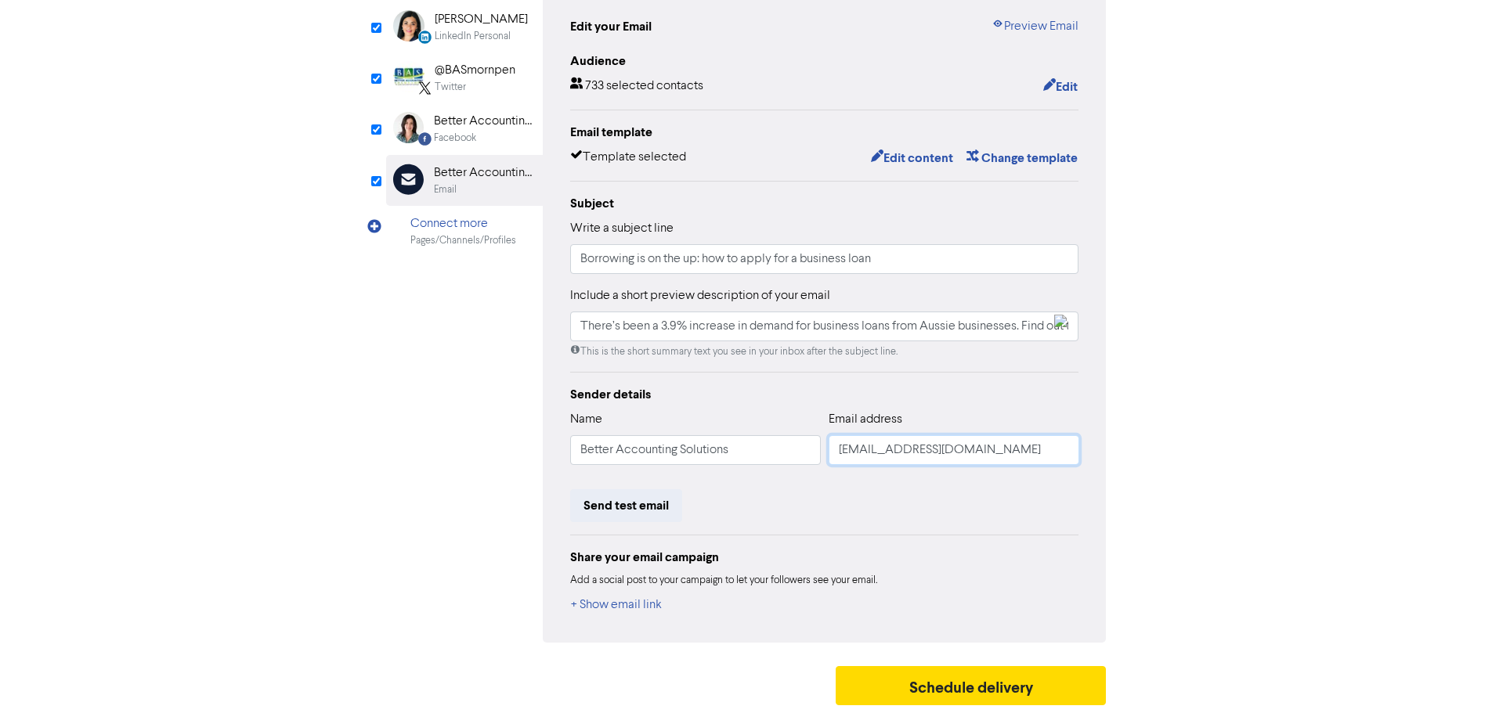
type input "There’s been a 3.9% increase in demand for business loans from Aussie businesse…"
type input "[EMAIL_ADDRESS][DOMAIN_NAME]"
type input "There’s been a 3.9% increase in demand for business loans from Aussie businesse…"
type input "[EMAIL_ADDRESS][DOMAIN_NAME]"
type input "There’s been a 3.9% increase in demand for business loans from Aussie businesse…"
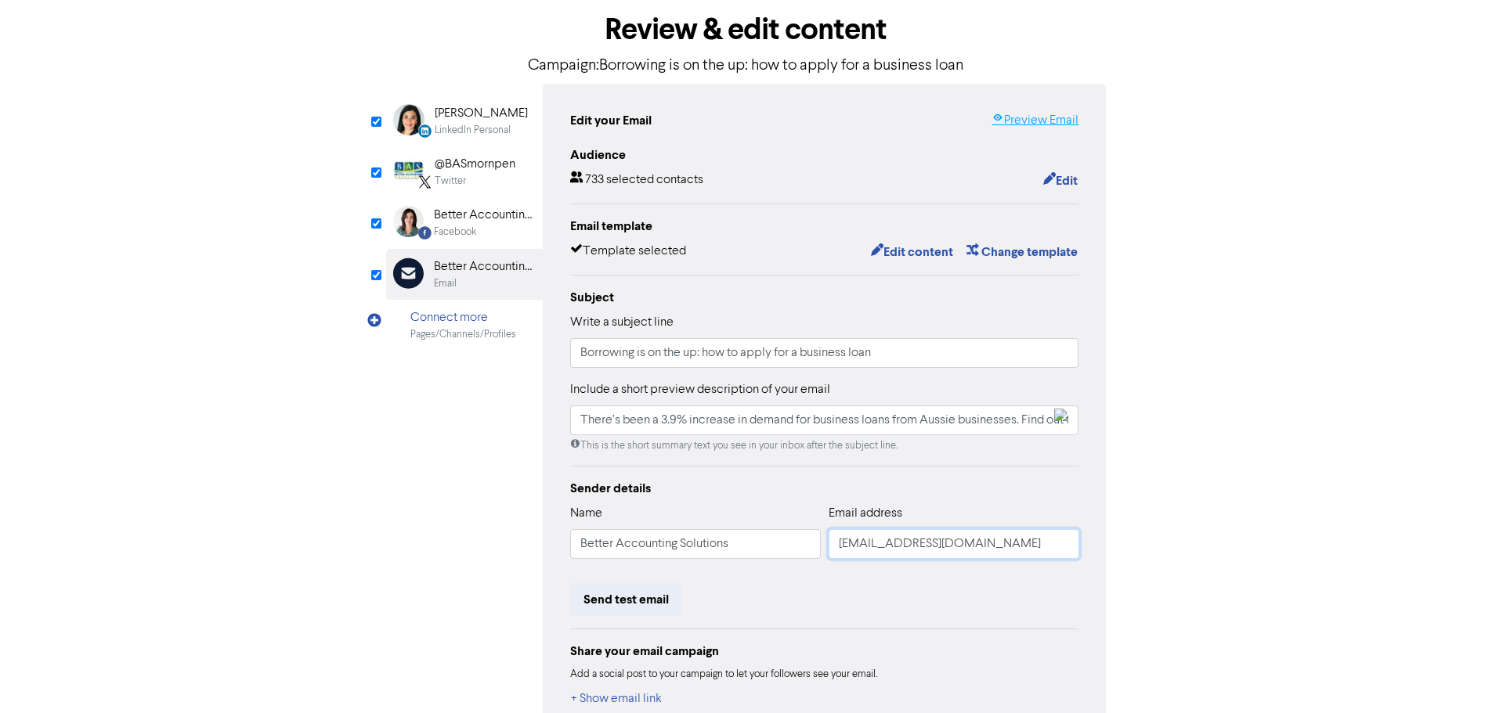
scroll to position [0, 0]
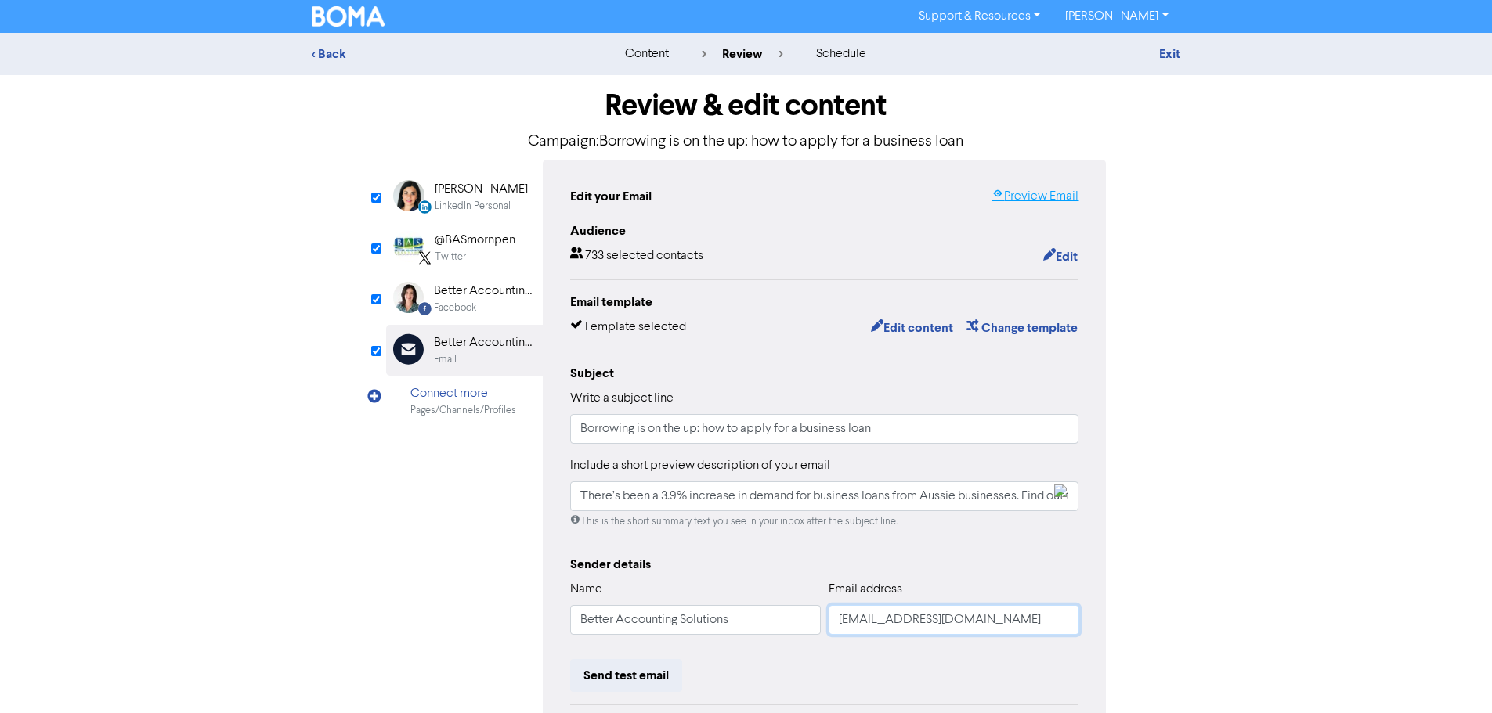
type input "[EMAIL_ADDRESS][DOMAIN_NAME]"
click at [1056, 197] on link "Preview Email" at bounding box center [1035, 196] width 87 height 19
click at [909, 327] on button "Edit content" at bounding box center [912, 328] width 84 height 20
type input "There’s been a 3.9% increase in demand for business loans from Aussie businesse…"
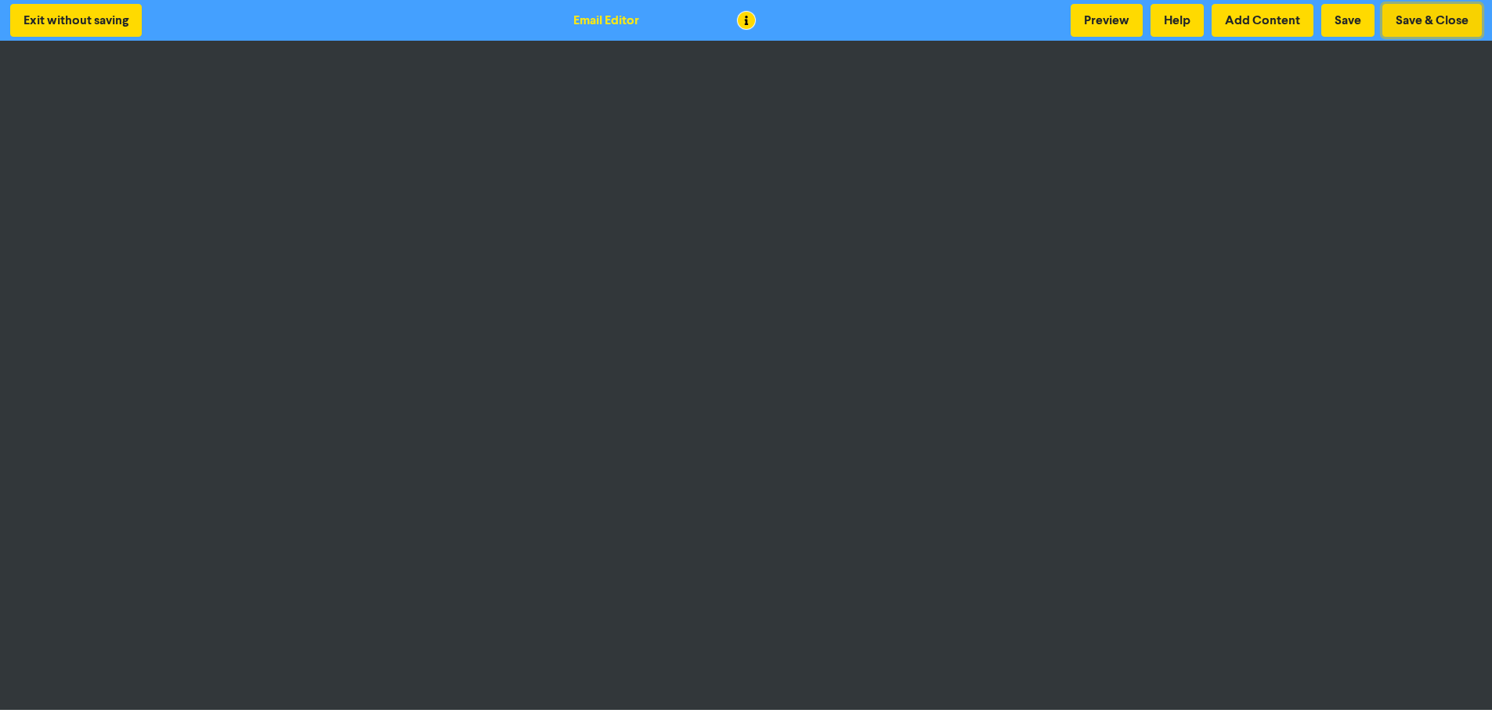
click at [1423, 18] on button "Save & Close" at bounding box center [1431, 20] width 99 height 33
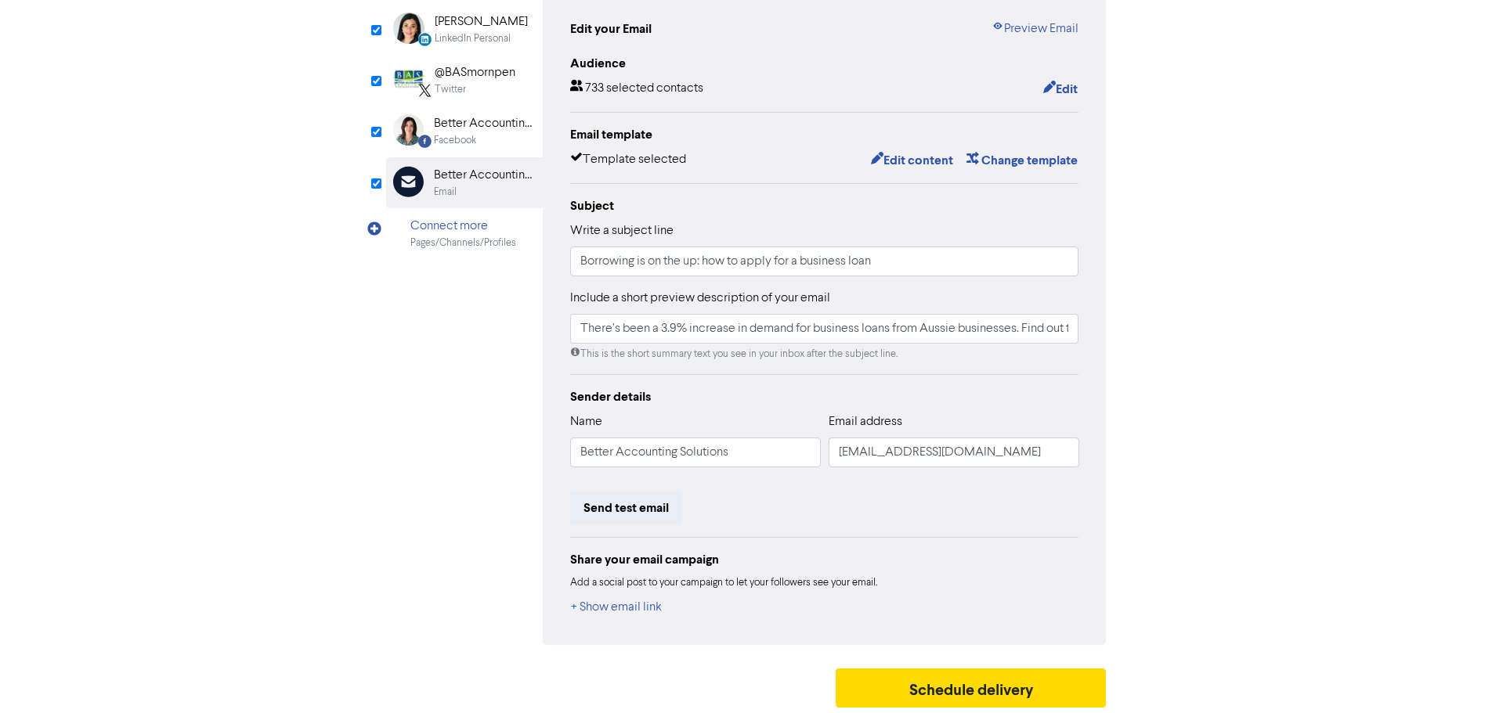
scroll to position [172, 0]
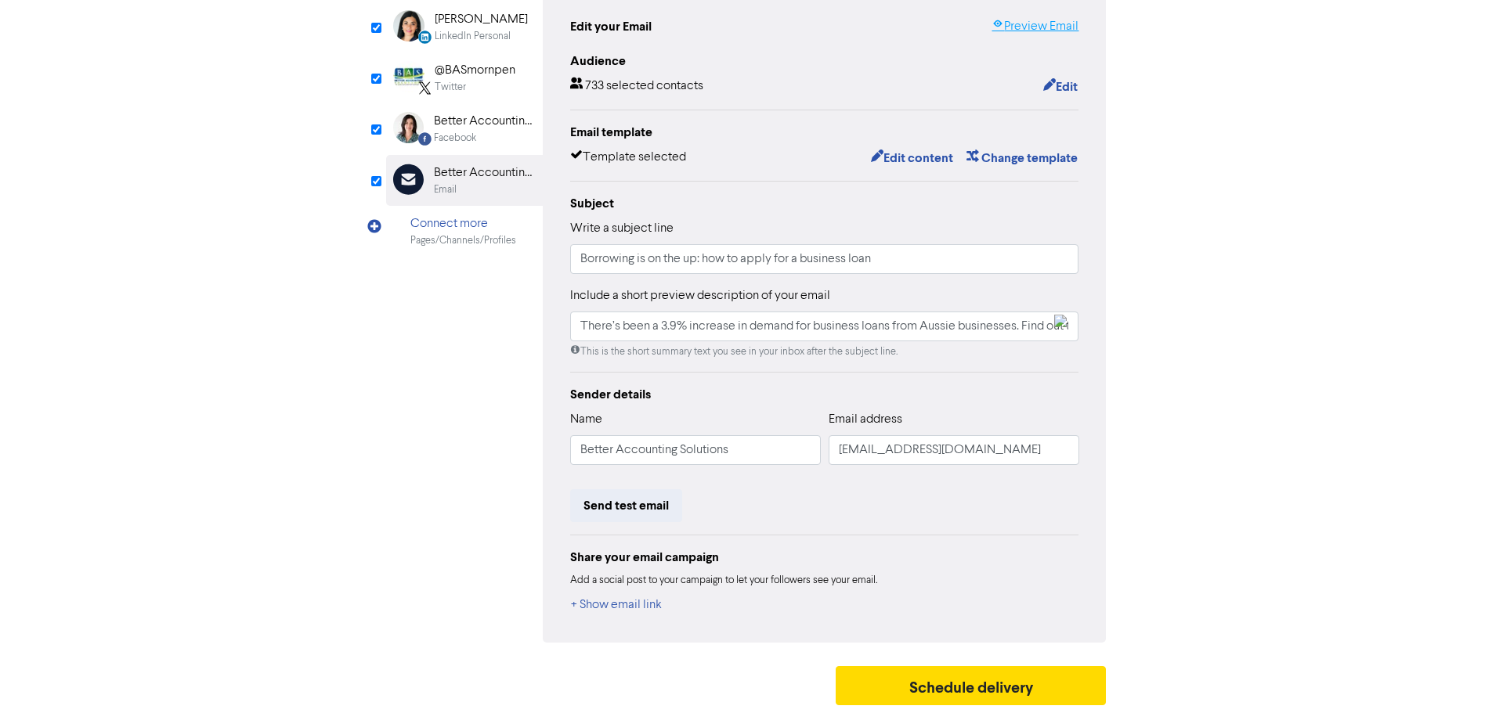
click at [1026, 27] on link "Preview Email" at bounding box center [1035, 26] width 87 height 19
click at [973, 676] on button "Schedule delivery" at bounding box center [971, 685] width 271 height 39
type input "There’s been a 3.9% increase in demand for business loans from Aussie businesse…"
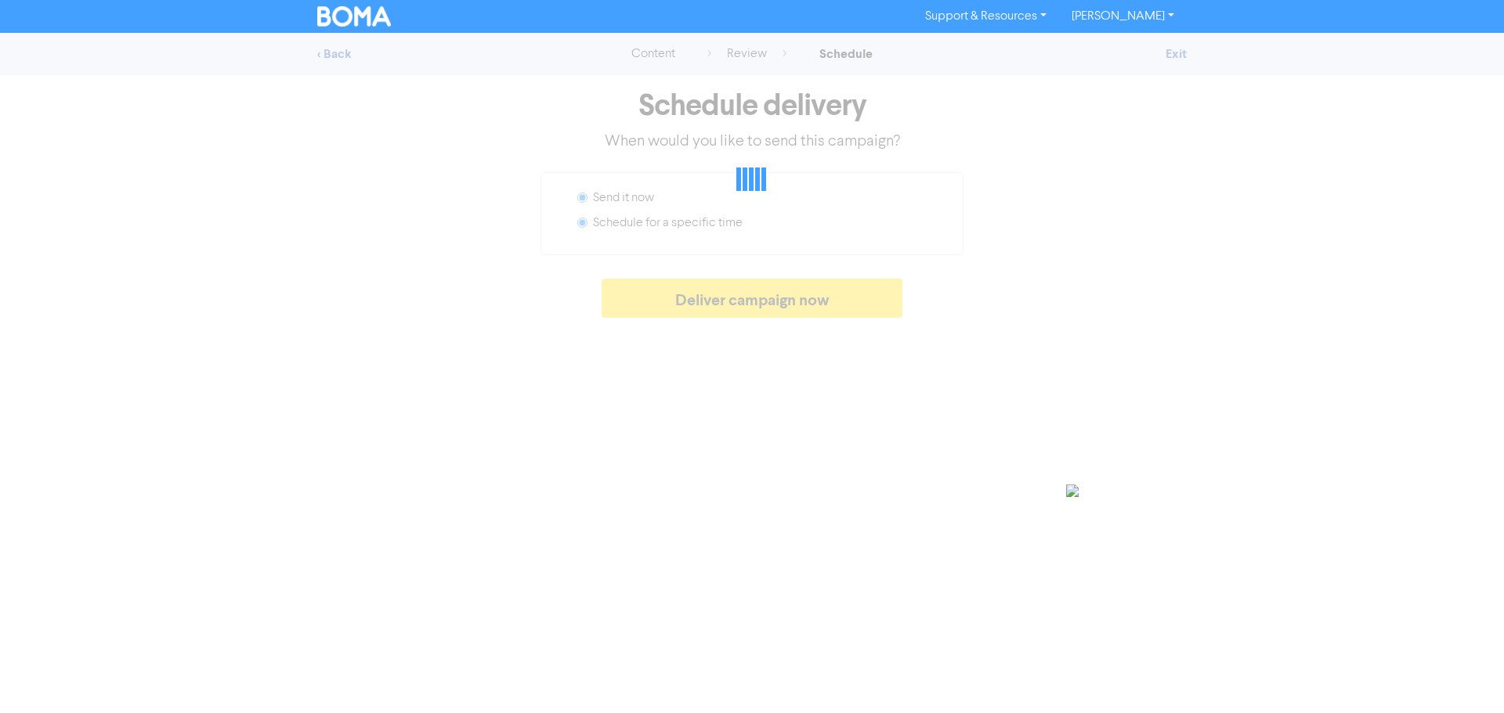
radio input "false"
radio input "true"
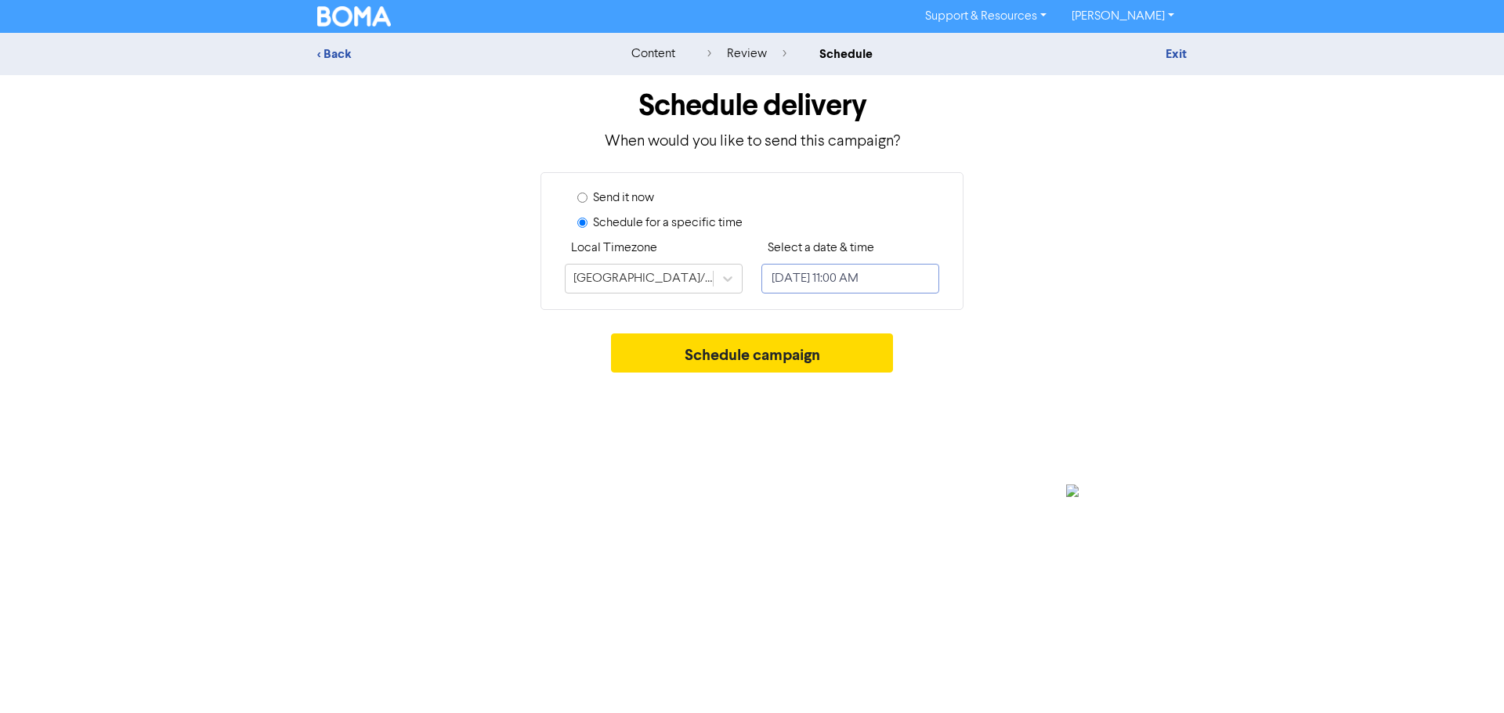
select select "9"
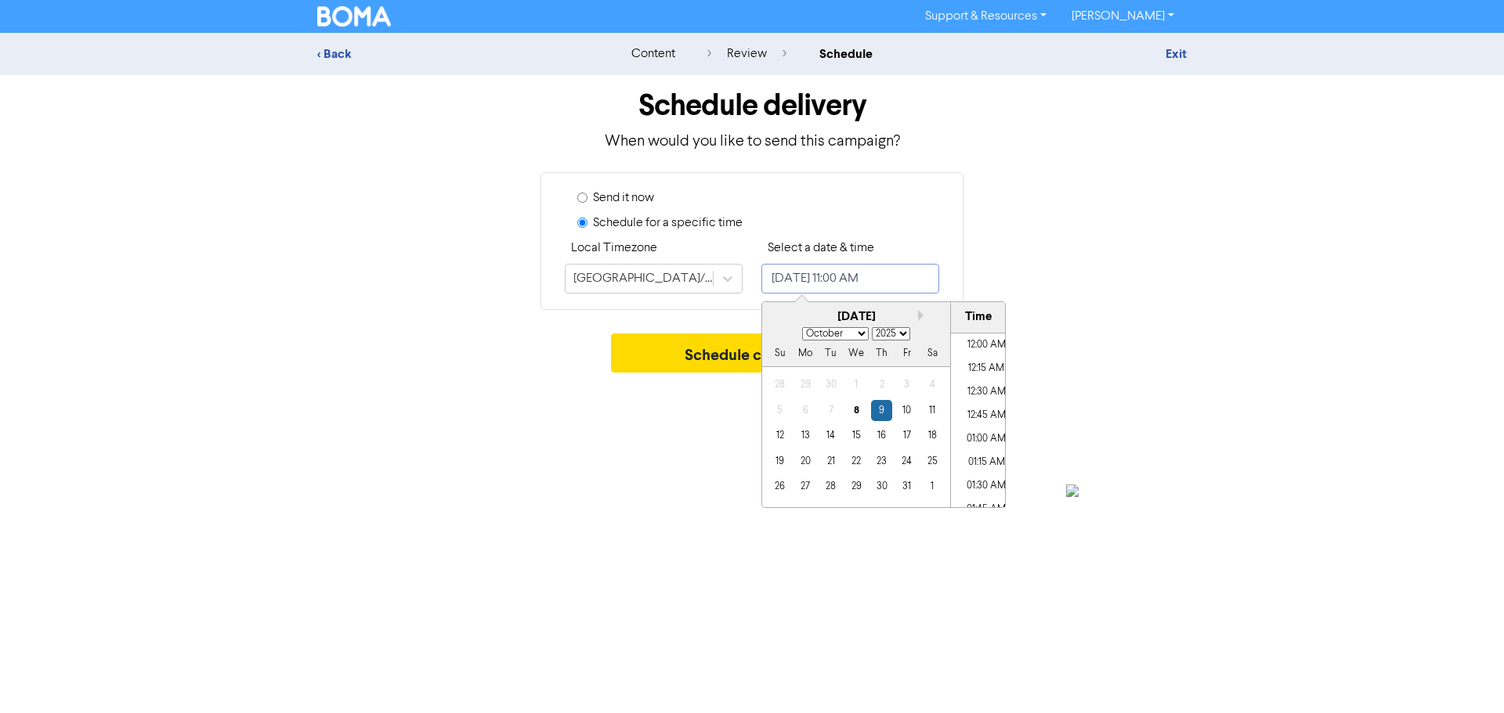
click at [800, 273] on input "[DATE] 11:00 AM" at bounding box center [850, 279] width 178 height 30
click at [907, 334] on select "2025 2026 2027 2028 2029 2030 2031 2032 2033 2034 2035 2036 2037 2038 2039 2040…" at bounding box center [891, 333] width 38 height 13
select select "2026"
click at [872, 327] on select "2025 2026 2027 2028 2029 2030 2031 2032 2033 2034 2035 2036 2037 2038 2039 2040…" at bounding box center [891, 333] width 38 height 13
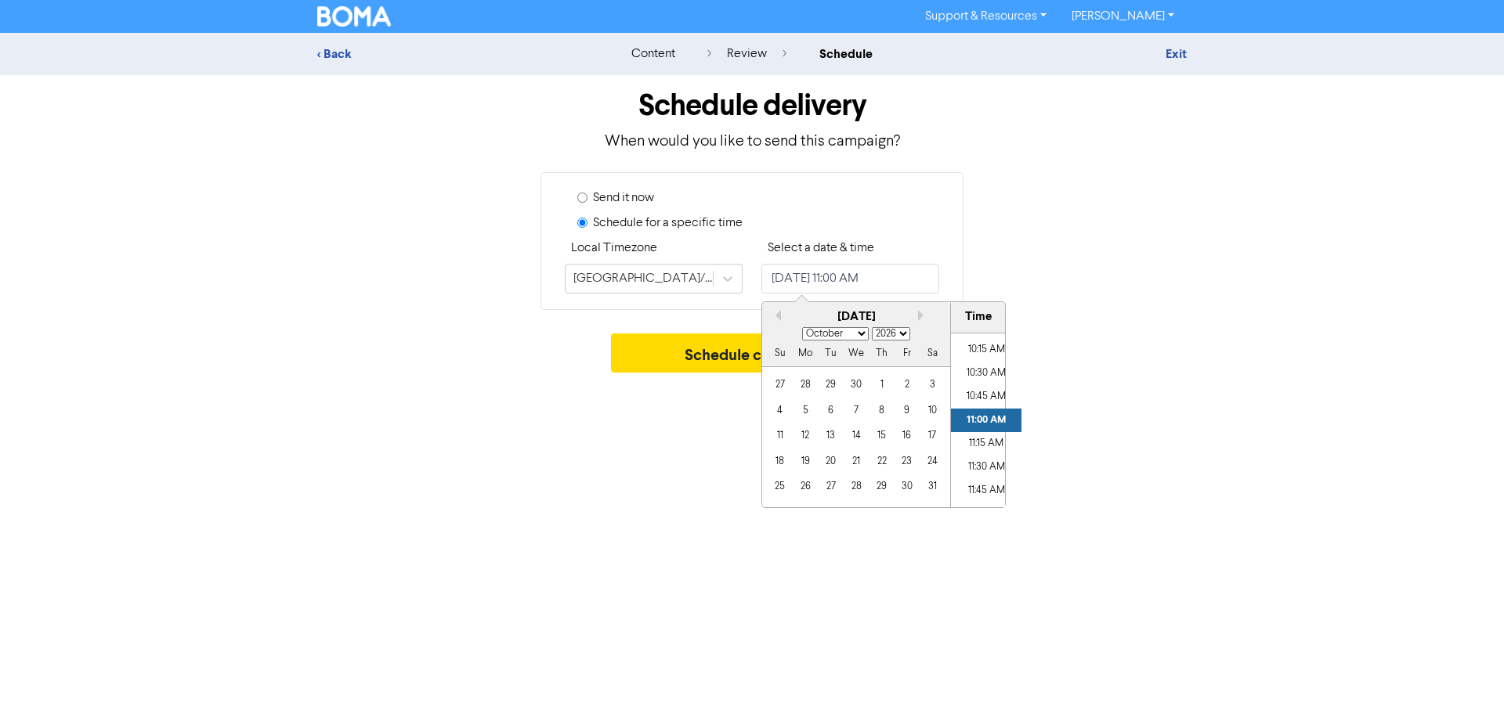
click at [829, 332] on select "January February March April May June July August September October November De…" at bounding box center [835, 333] width 67 height 13
select select "2"
click at [802, 327] on select "January February March April May June July August September October November De…" at bounding box center [835, 333] width 67 height 13
click at [800, 384] on div "2" at bounding box center [805, 384] width 21 height 21
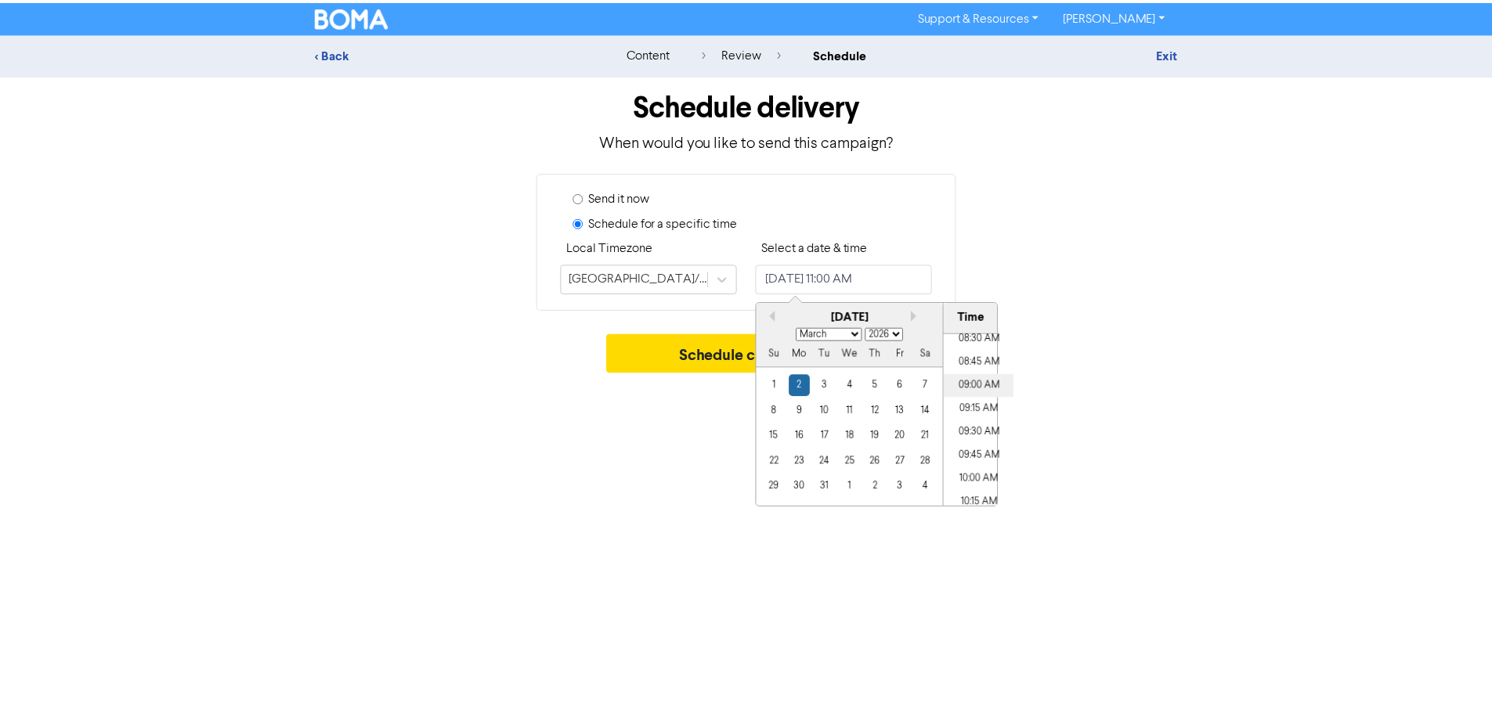
scroll to position [802, 0]
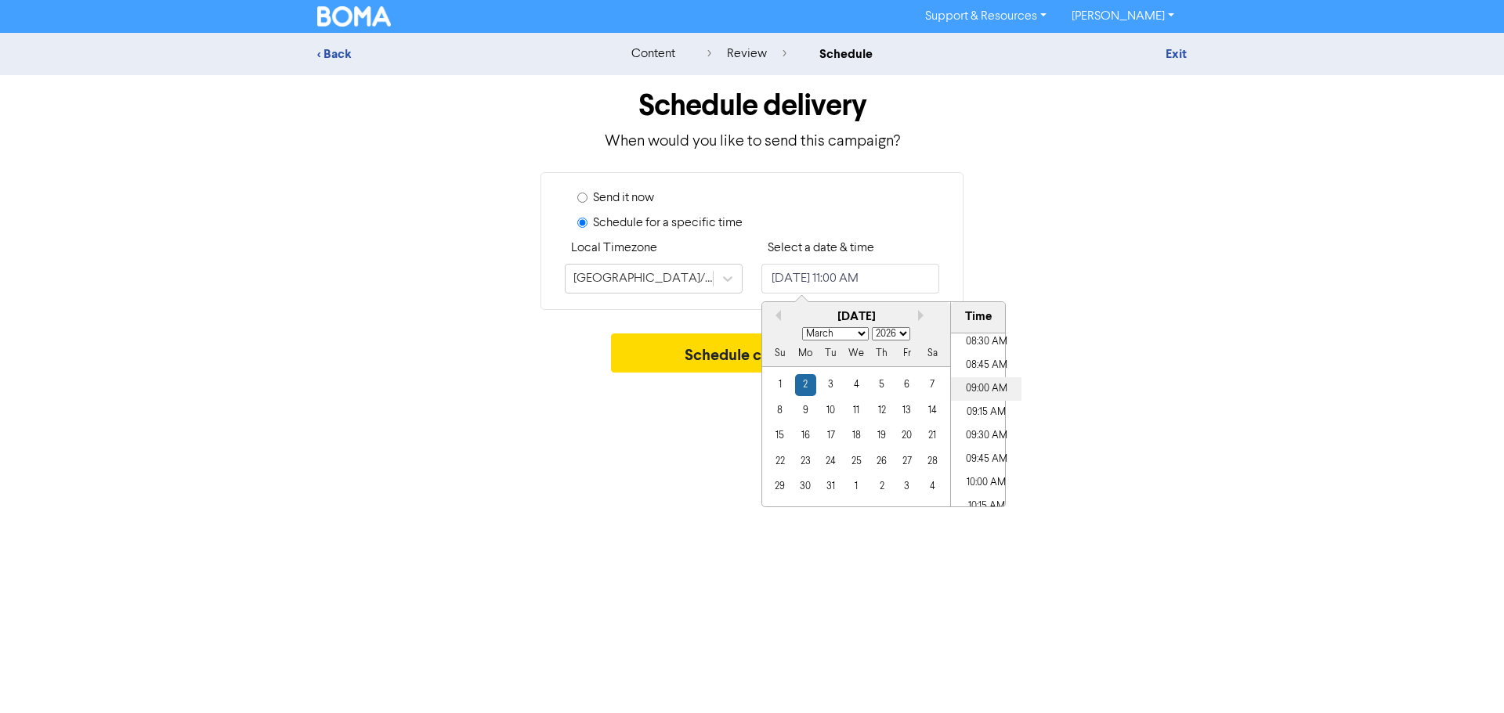
click at [983, 385] on li "09:00 AM" at bounding box center [986, 388] width 70 height 23
type input "[DATE] 9:00 AM"
click at [712, 404] on div "Support & Resources Video Tutorials FAQ & Guides Marketing Education [PERSON_NA…" at bounding box center [752, 356] width 1504 height 713
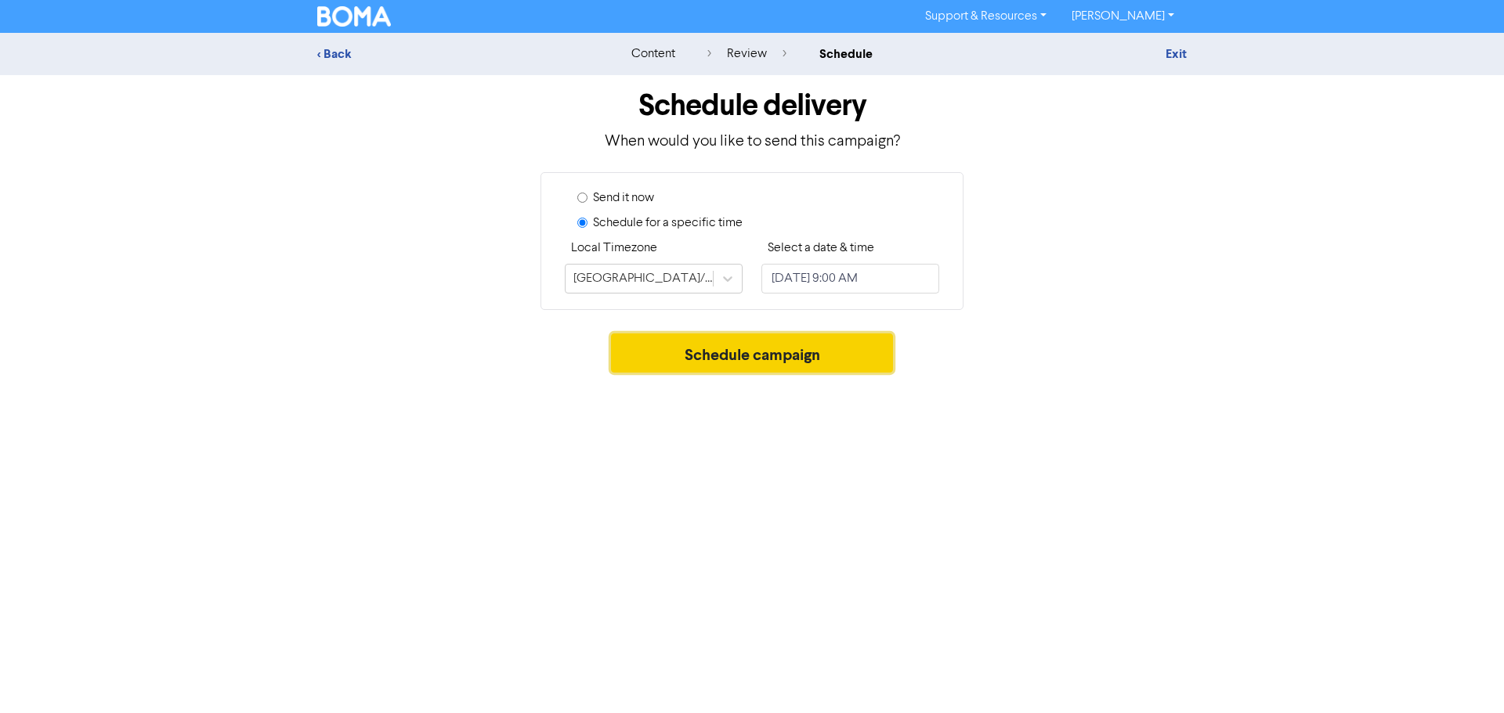
click at [744, 358] on button "Schedule campaign" at bounding box center [752, 353] width 283 height 39
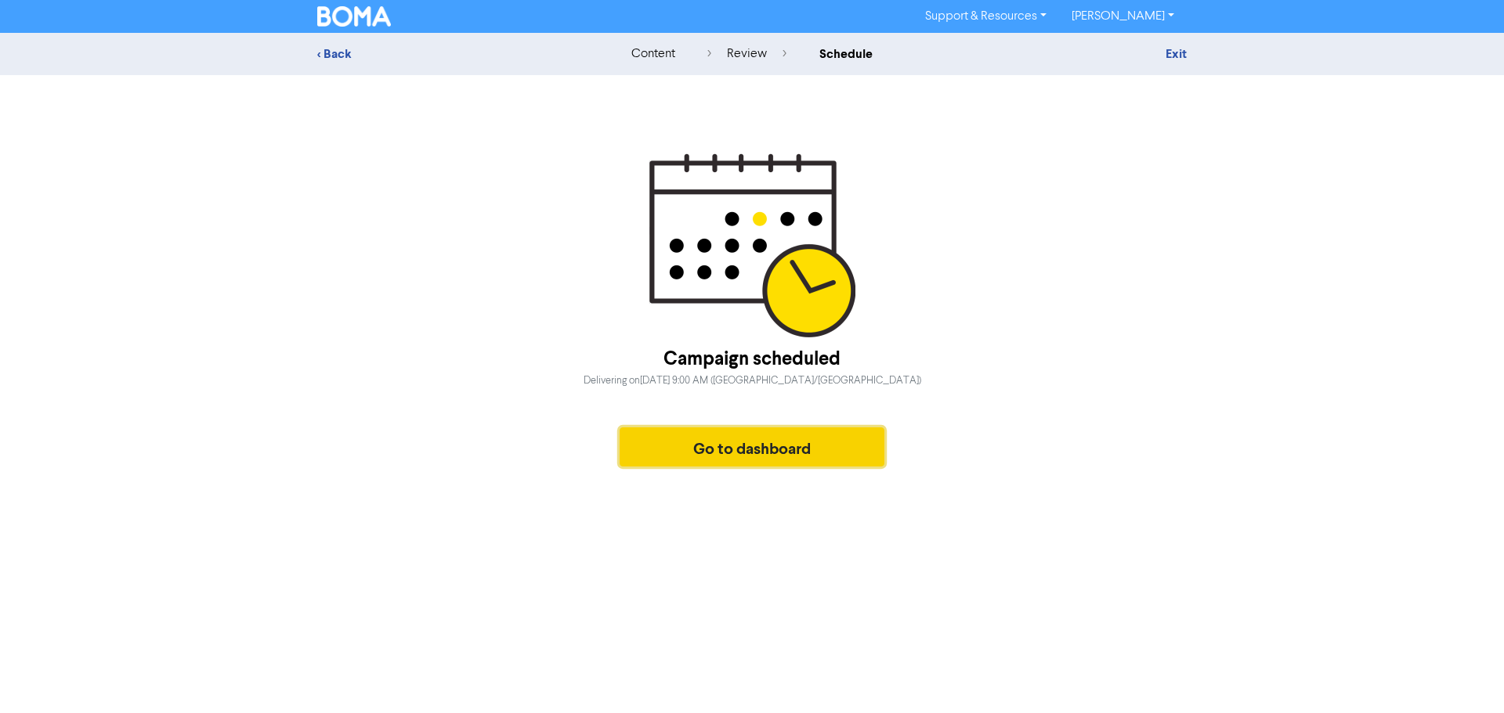
click at [756, 441] on button "Go to dashboard" at bounding box center [752, 447] width 265 height 39
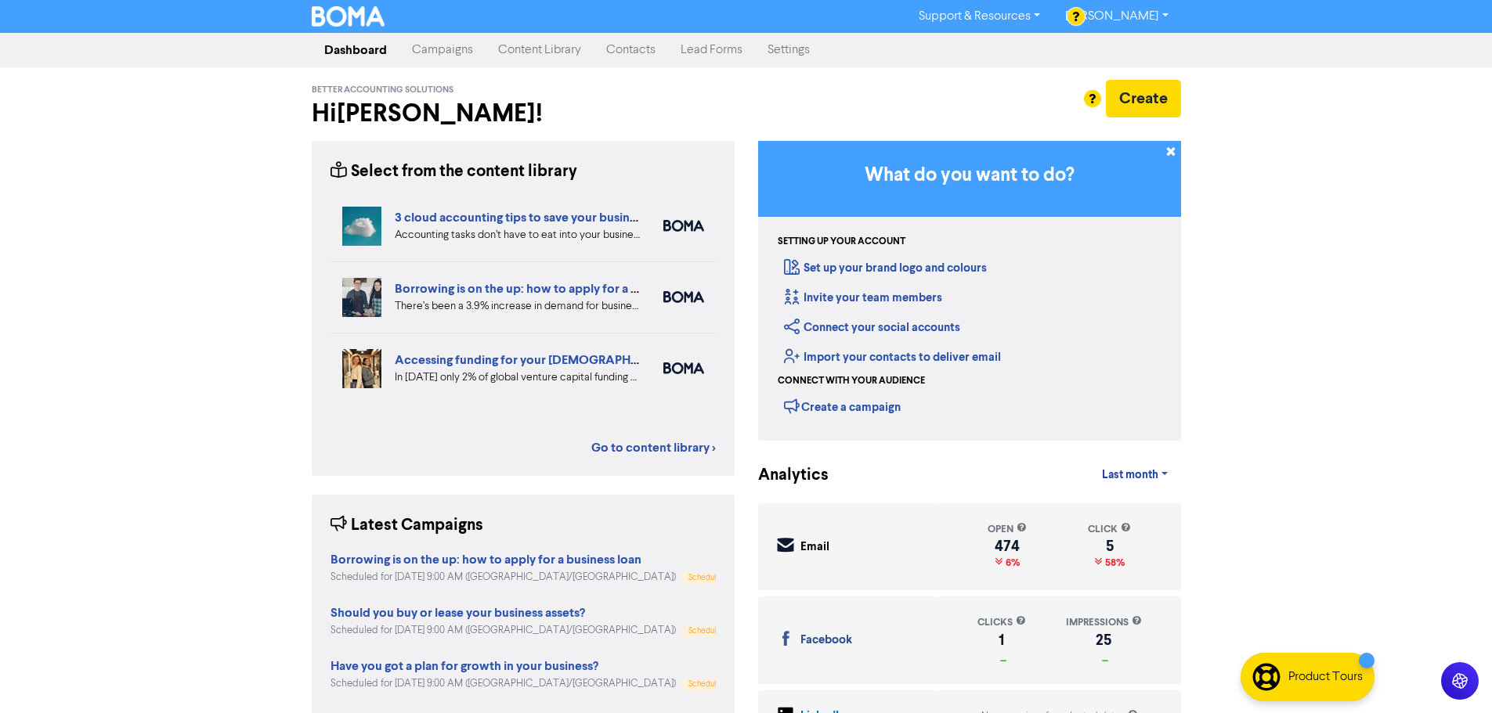
click at [540, 42] on link "Content Library" at bounding box center [540, 49] width 108 height 31
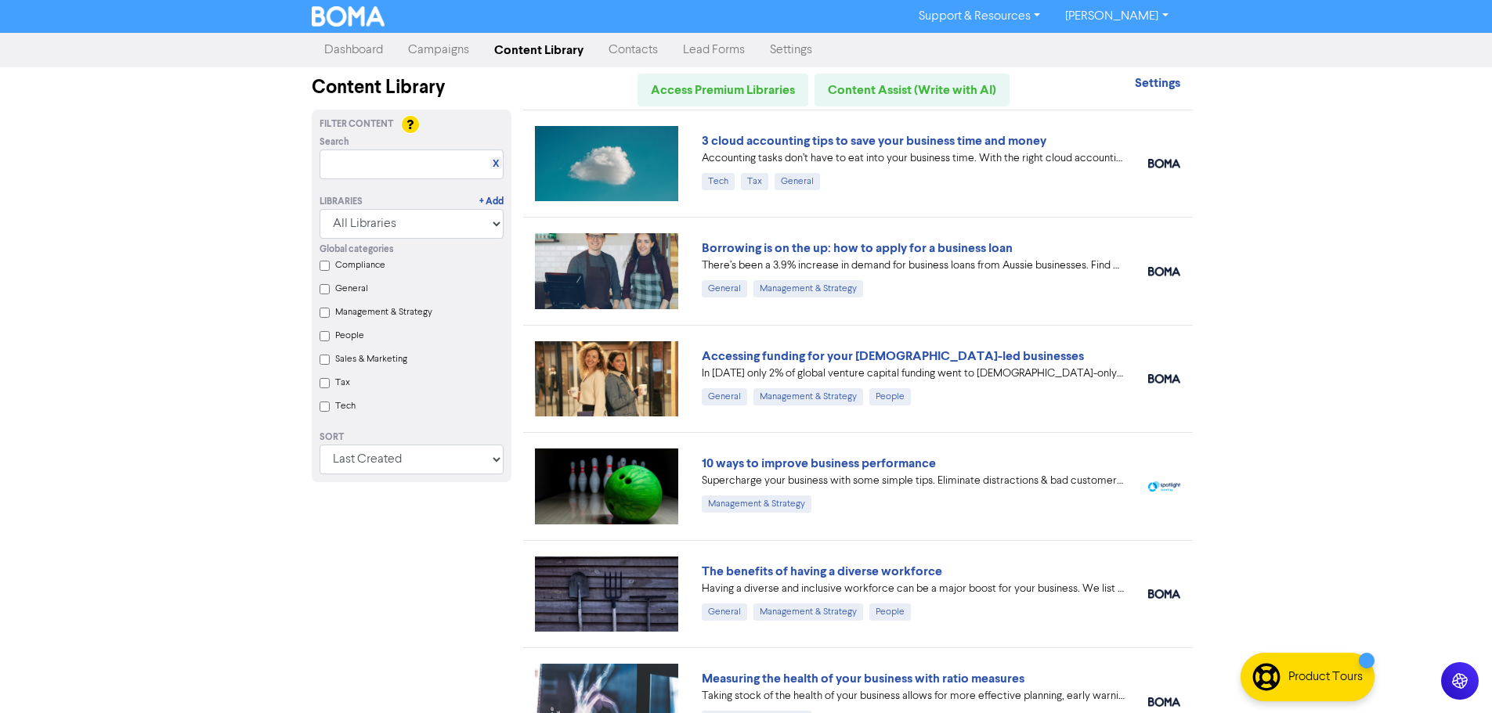
click at [449, 48] on link "Campaigns" at bounding box center [439, 49] width 86 height 31
